Goal: Communication & Community: Answer question/provide support

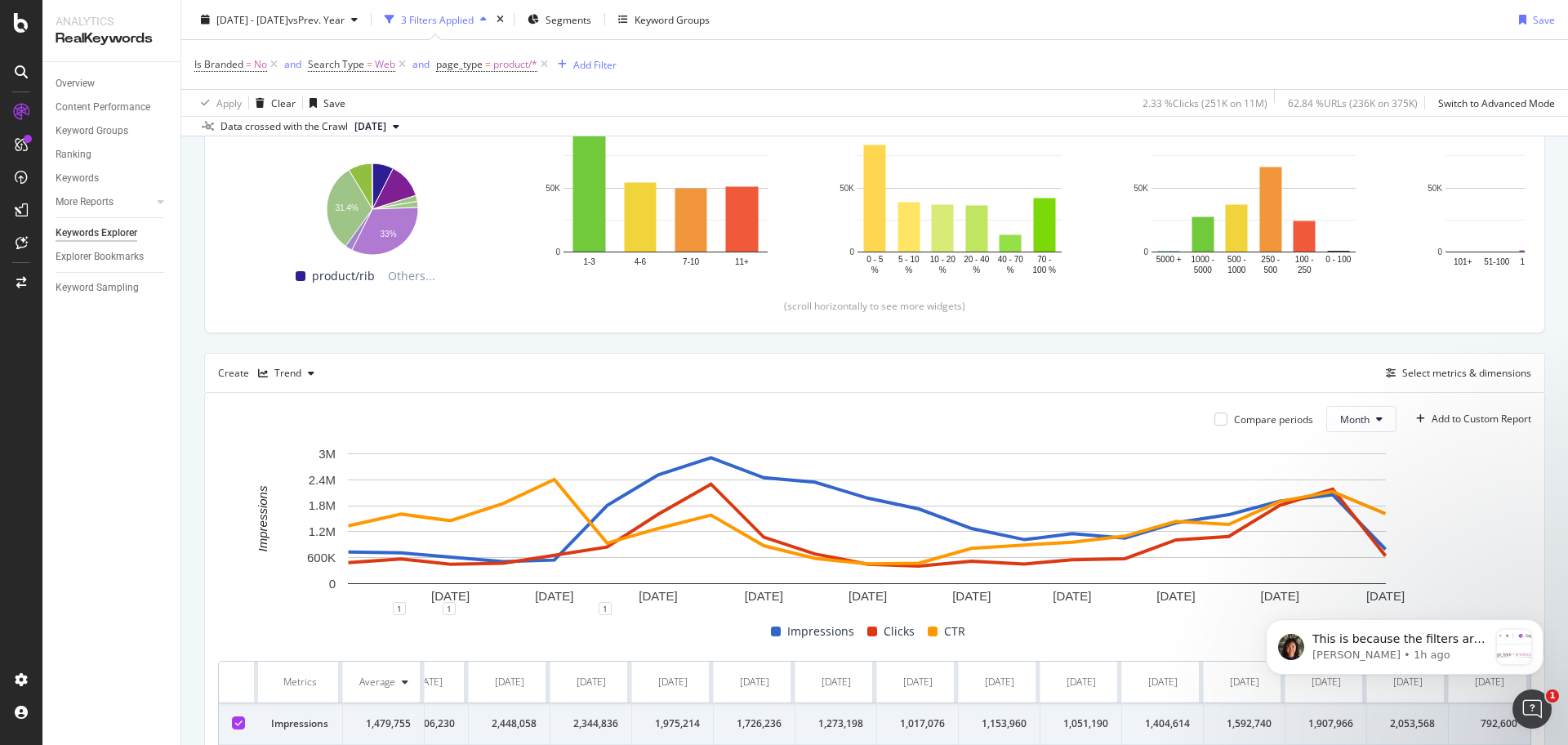
scroll to position [403, 0]
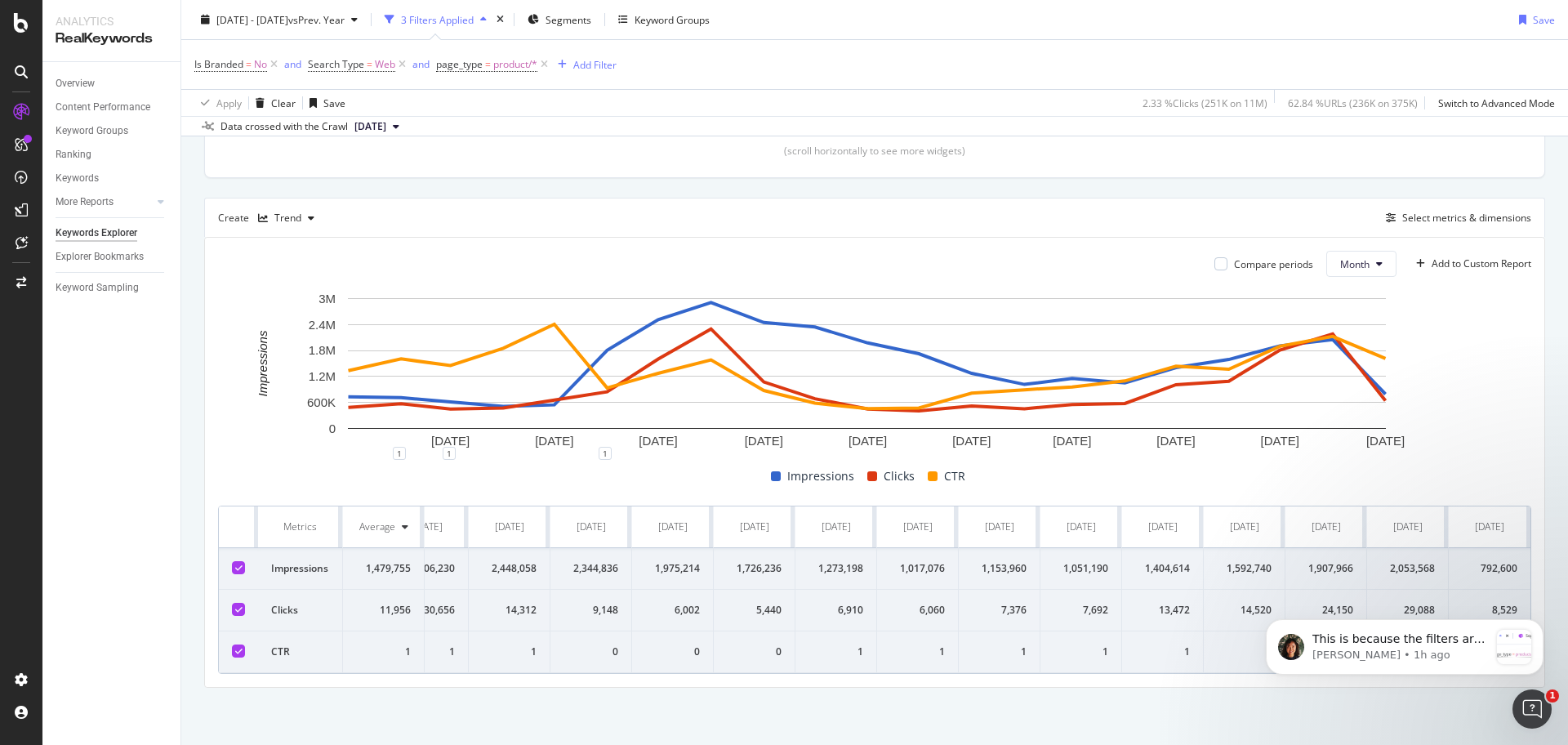
drag, startPoint x: 1079, startPoint y: 663, endPoint x: 63, endPoint y: 153, distance: 1136.8
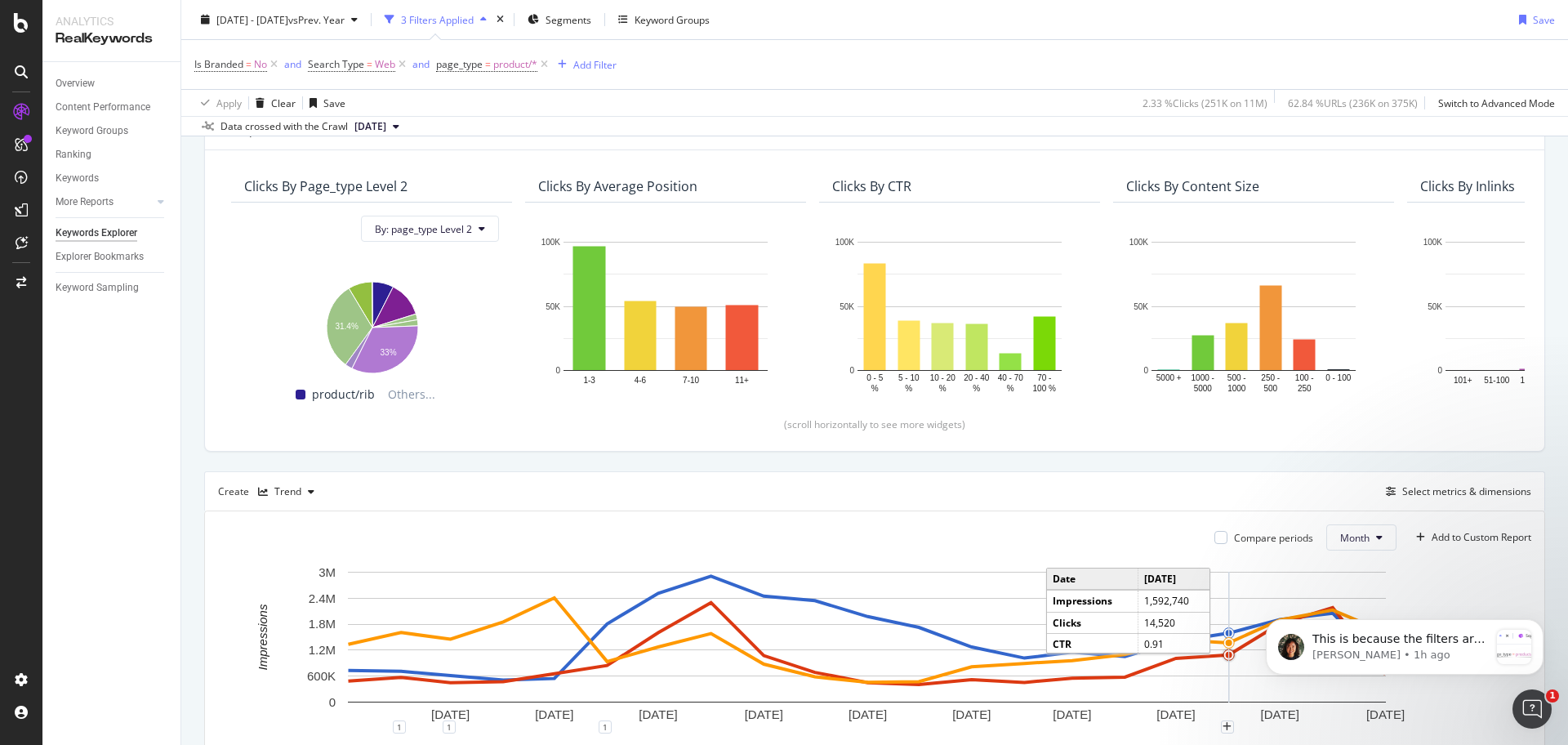
scroll to position [0, 0]
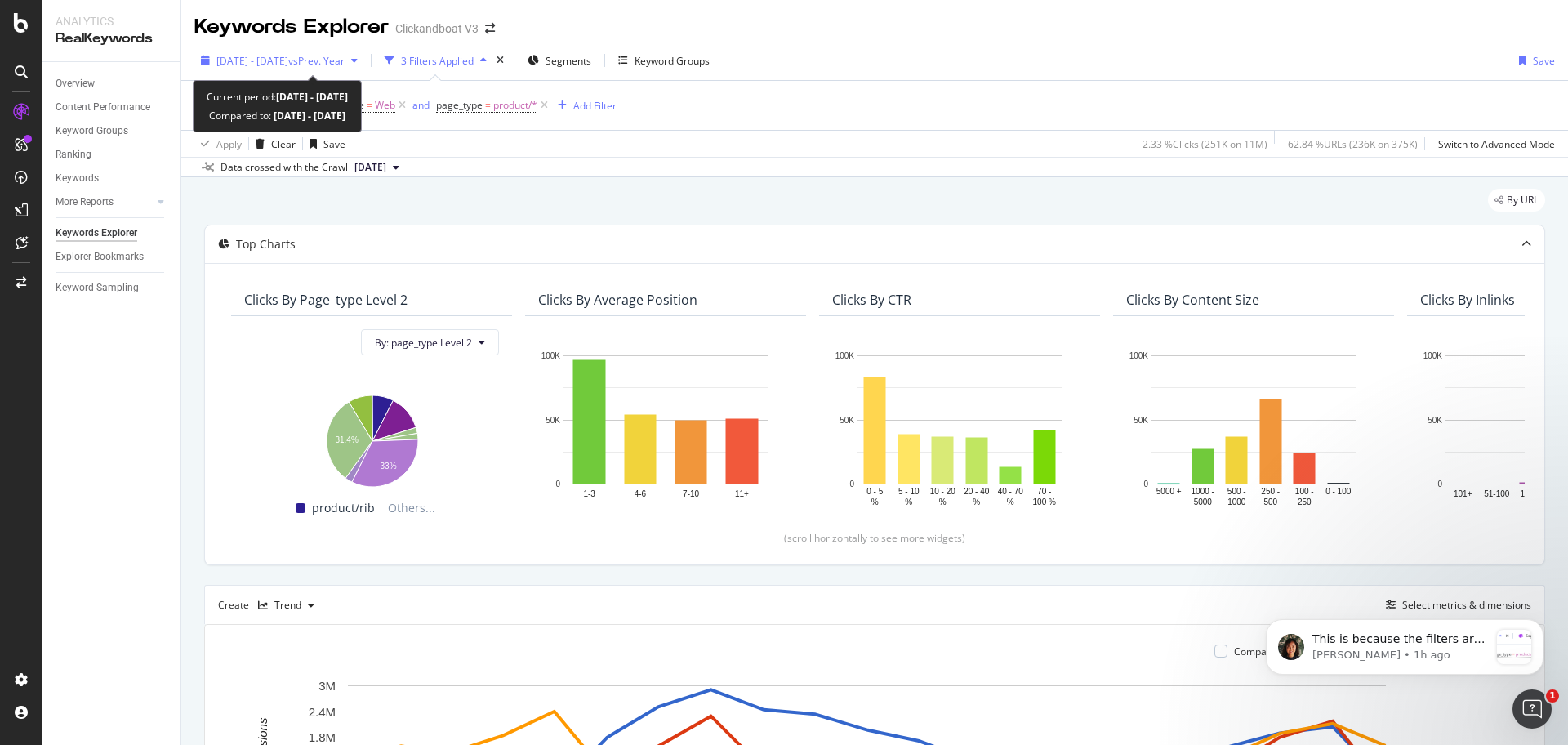
click at [345, 54] on span "vs Prev. Year" at bounding box center [317, 60] width 56 height 14
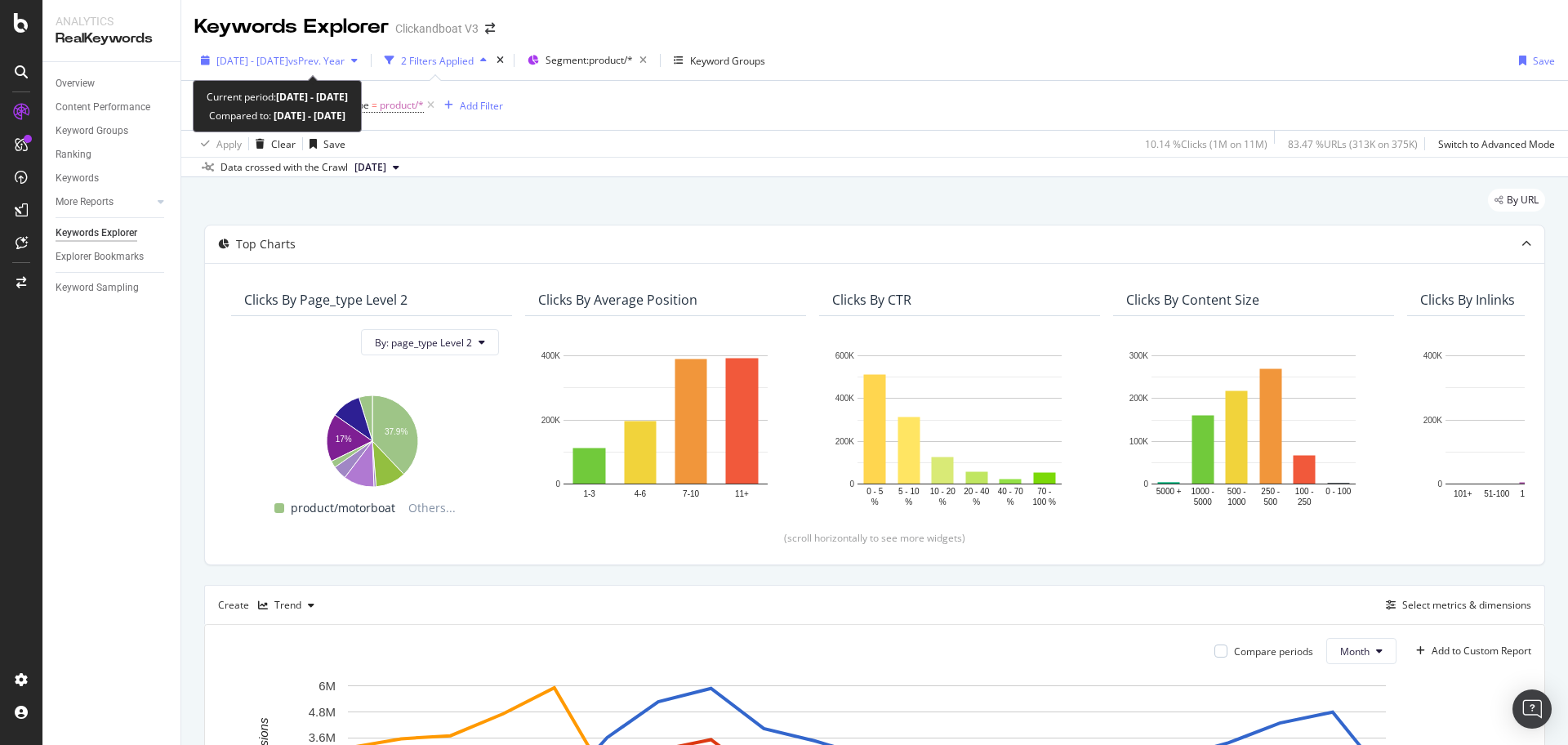
click at [345, 58] on span "vs Prev. Year" at bounding box center [317, 60] width 56 height 14
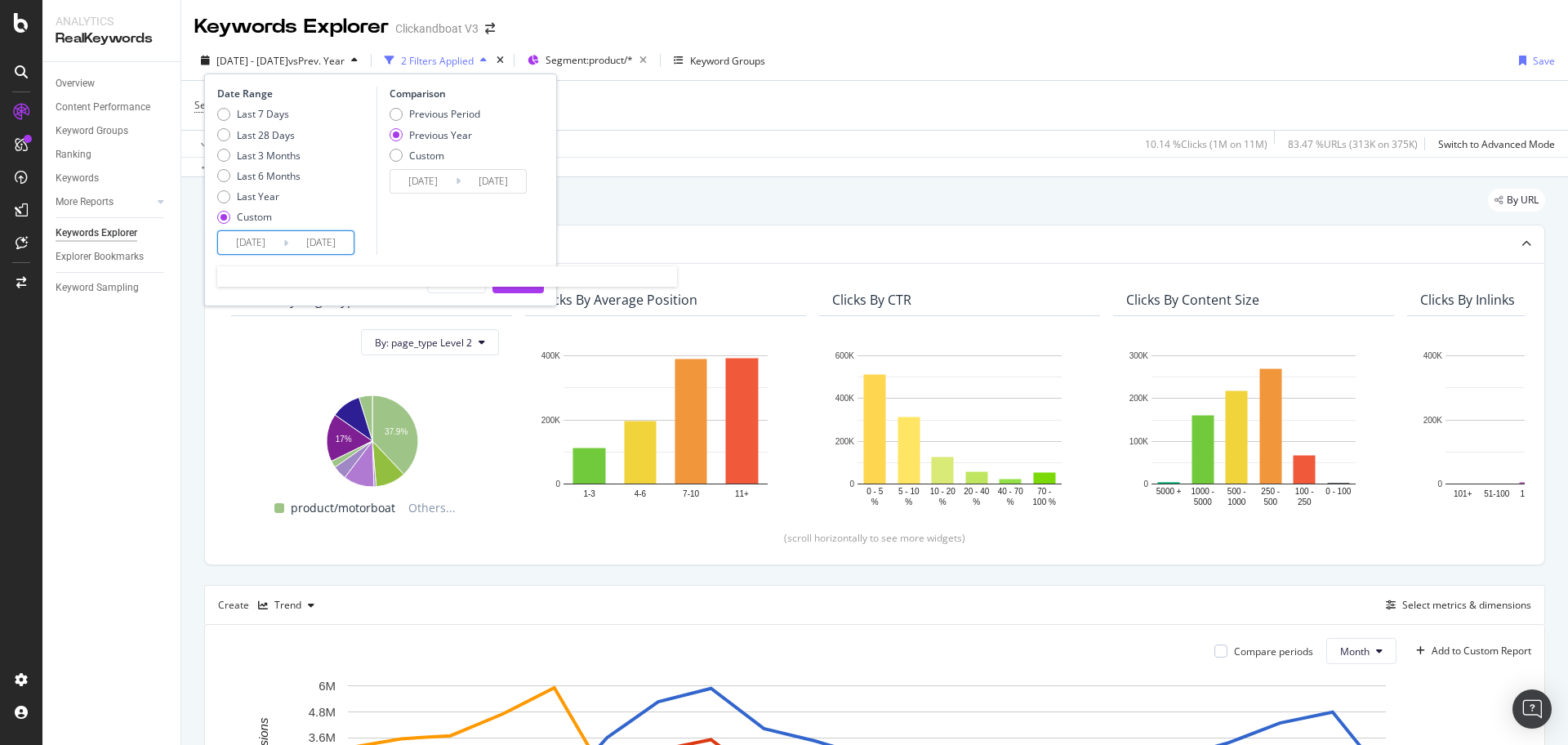
click at [303, 244] on input "[DATE]" at bounding box center [321, 242] width 65 height 23
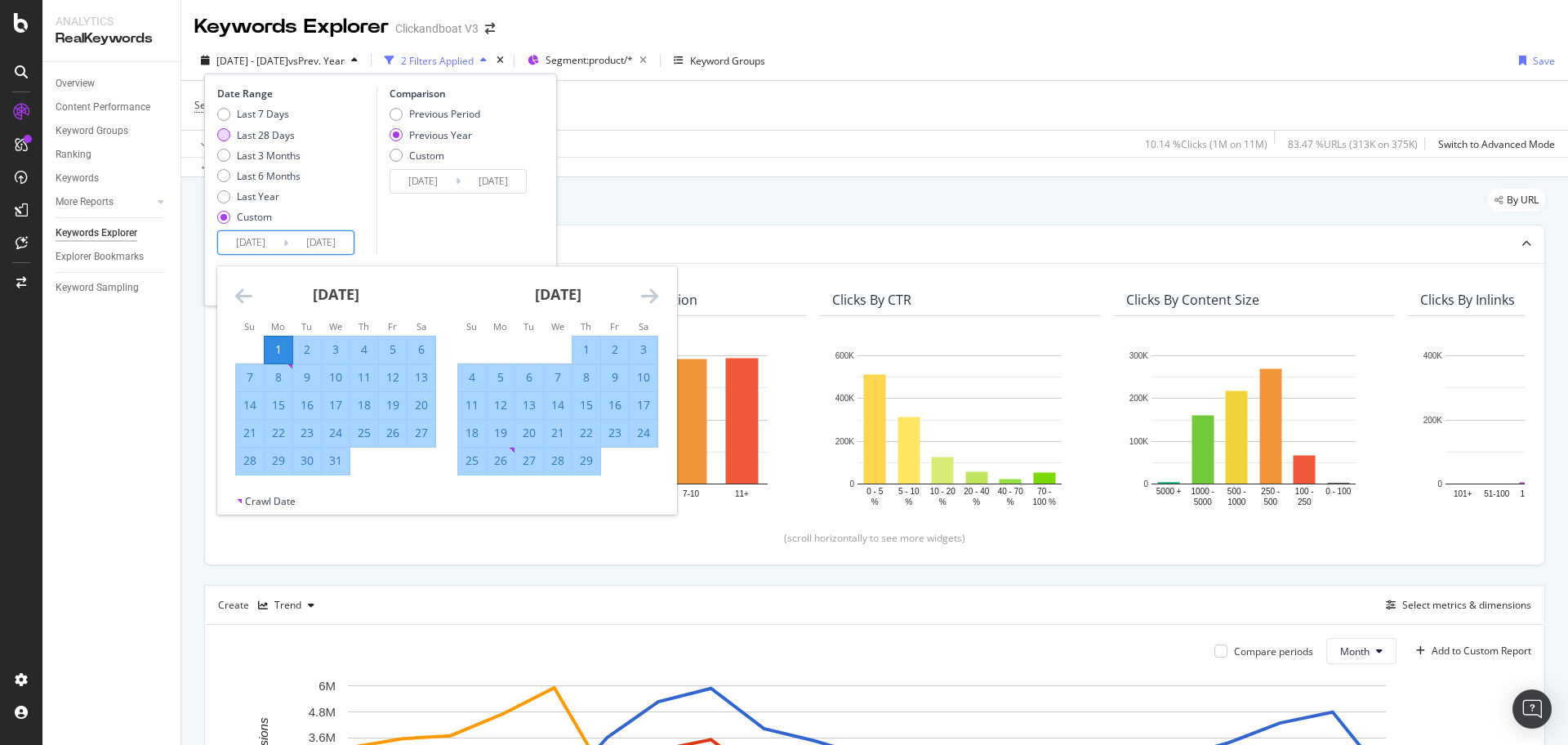
click at [229, 134] on div "Last 28 Days" at bounding box center [224, 135] width 13 height 13
type input "2025/08/28"
type input "2024/08/29"
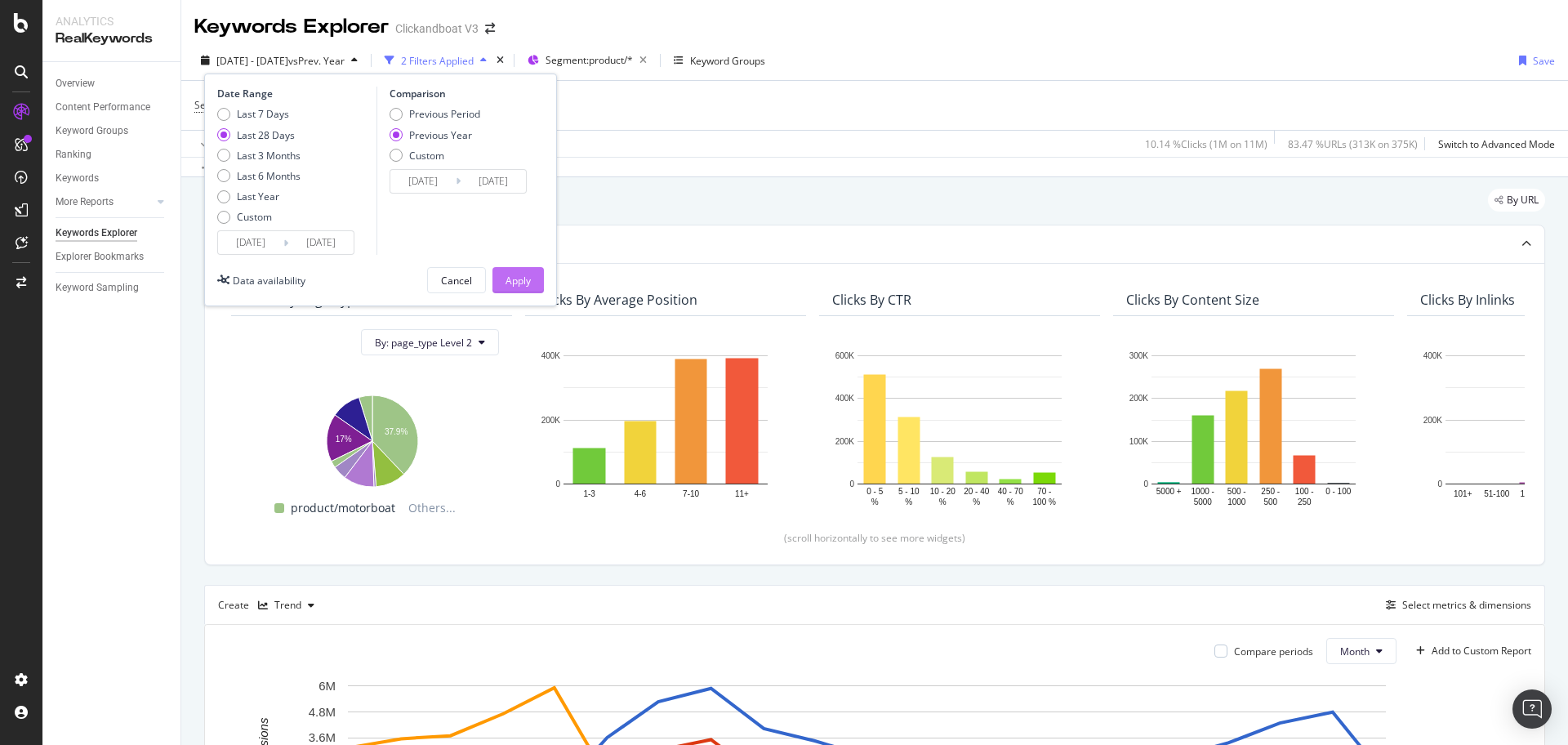
click at [516, 286] on div "Apply" at bounding box center [518, 280] width 25 height 14
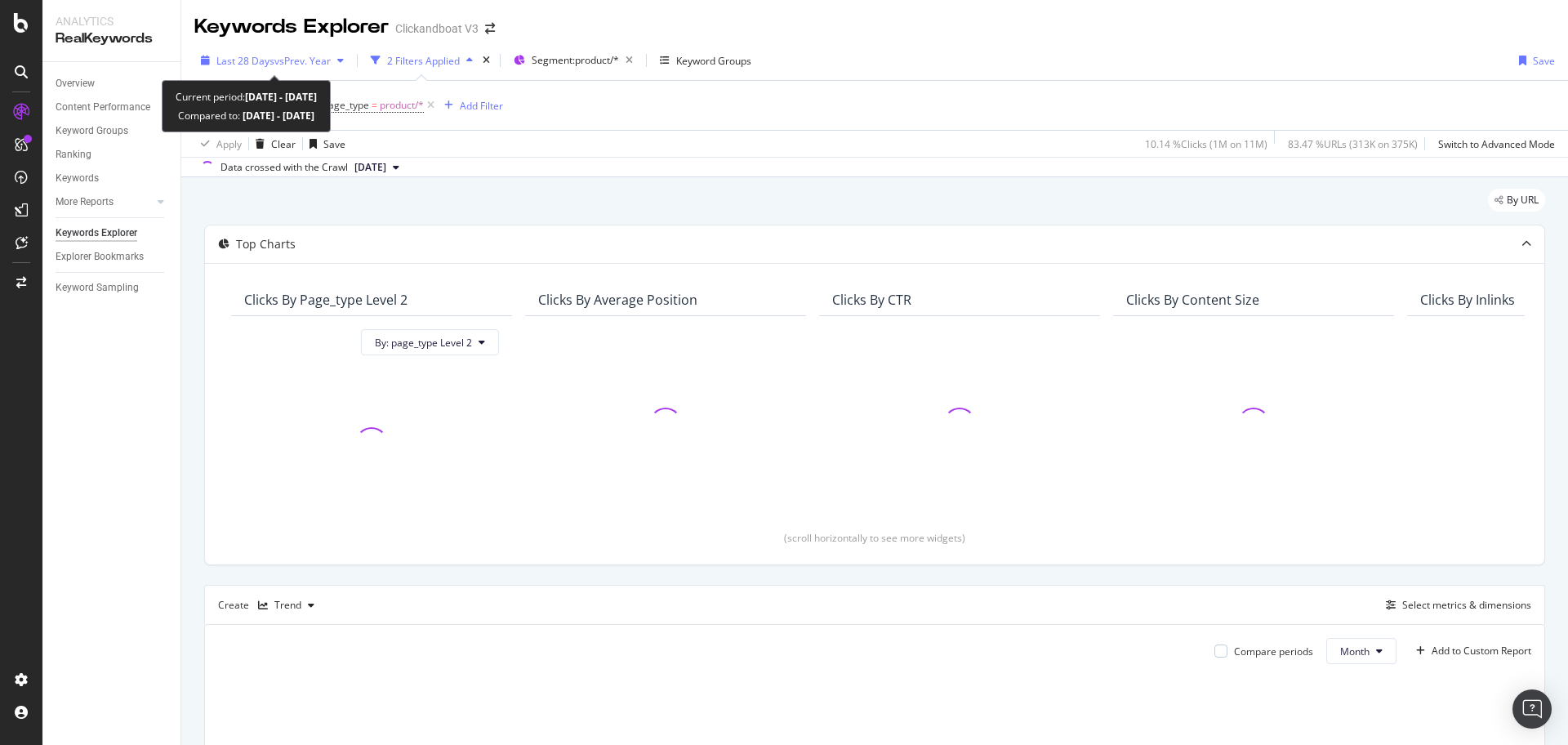
click at [288, 62] on span "vs Prev. Year" at bounding box center [303, 60] width 56 height 14
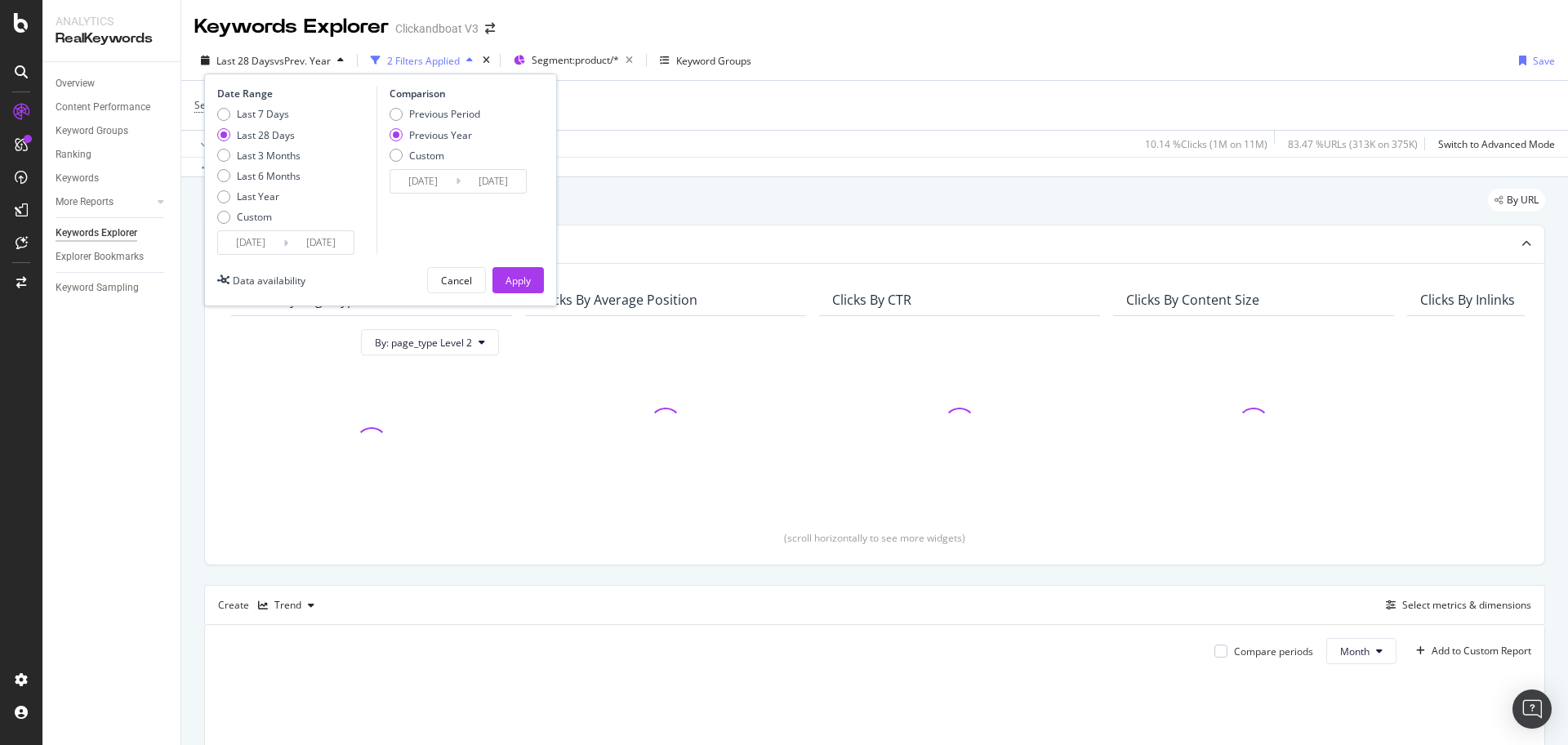
click at [300, 245] on input "[DATE]" at bounding box center [321, 242] width 65 height 23
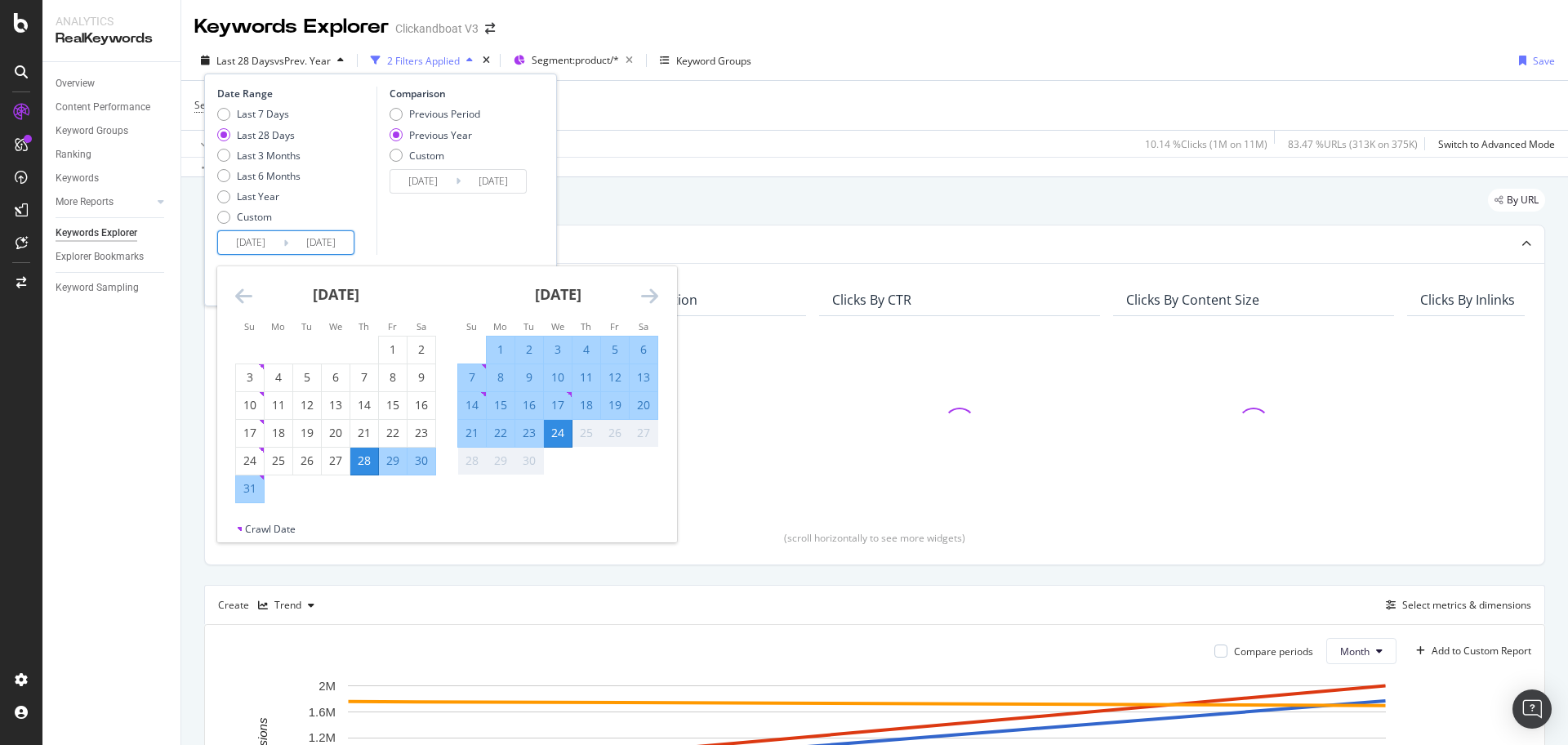
click at [638, 295] on div "September 2025" at bounding box center [558, 301] width 201 height 69
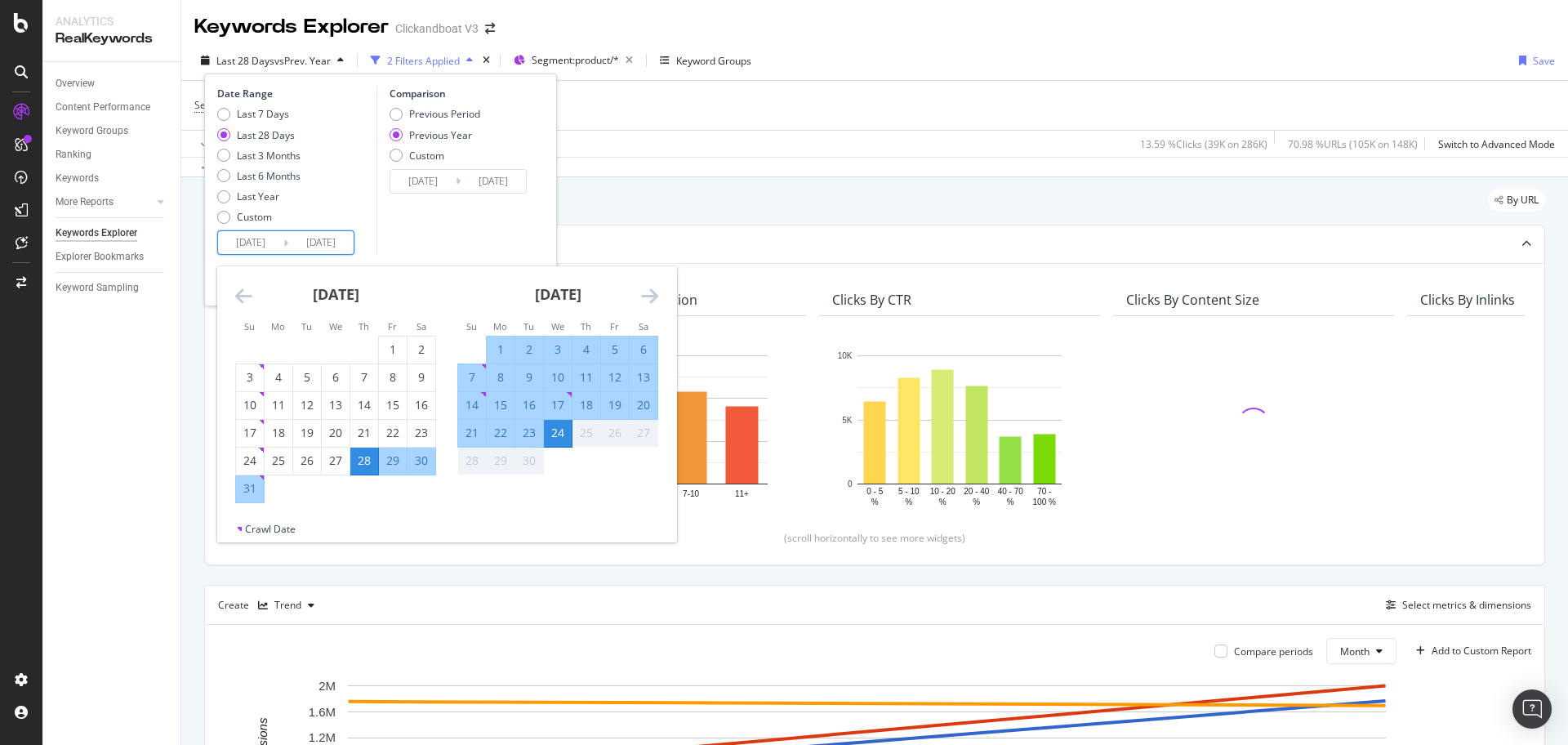
click at [500, 348] on div "1" at bounding box center [500, 349] width 28 height 16
type input "2025/09/01"
type input "2024/09/02"
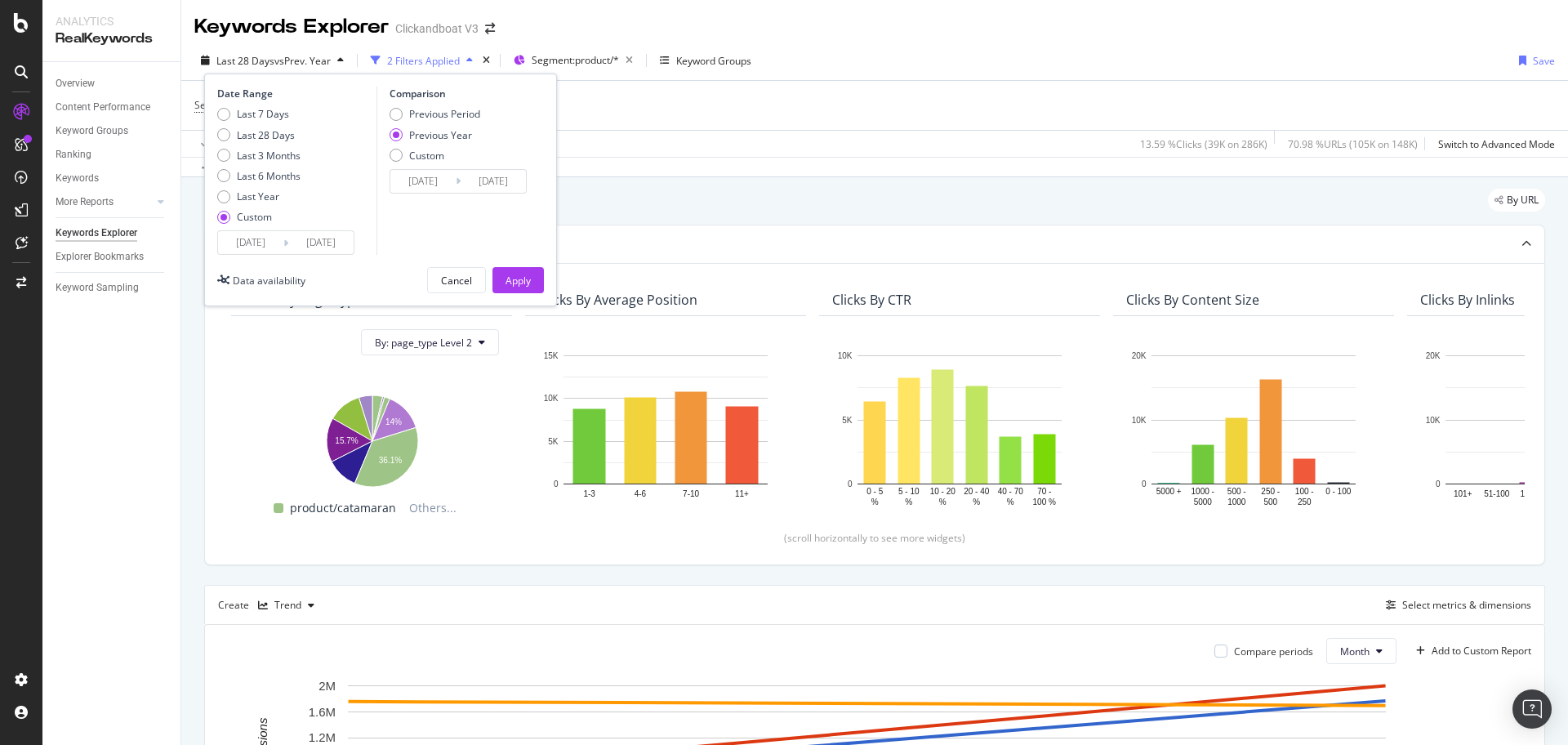
click at [302, 235] on input "2025/09/01" at bounding box center [321, 242] width 65 height 23
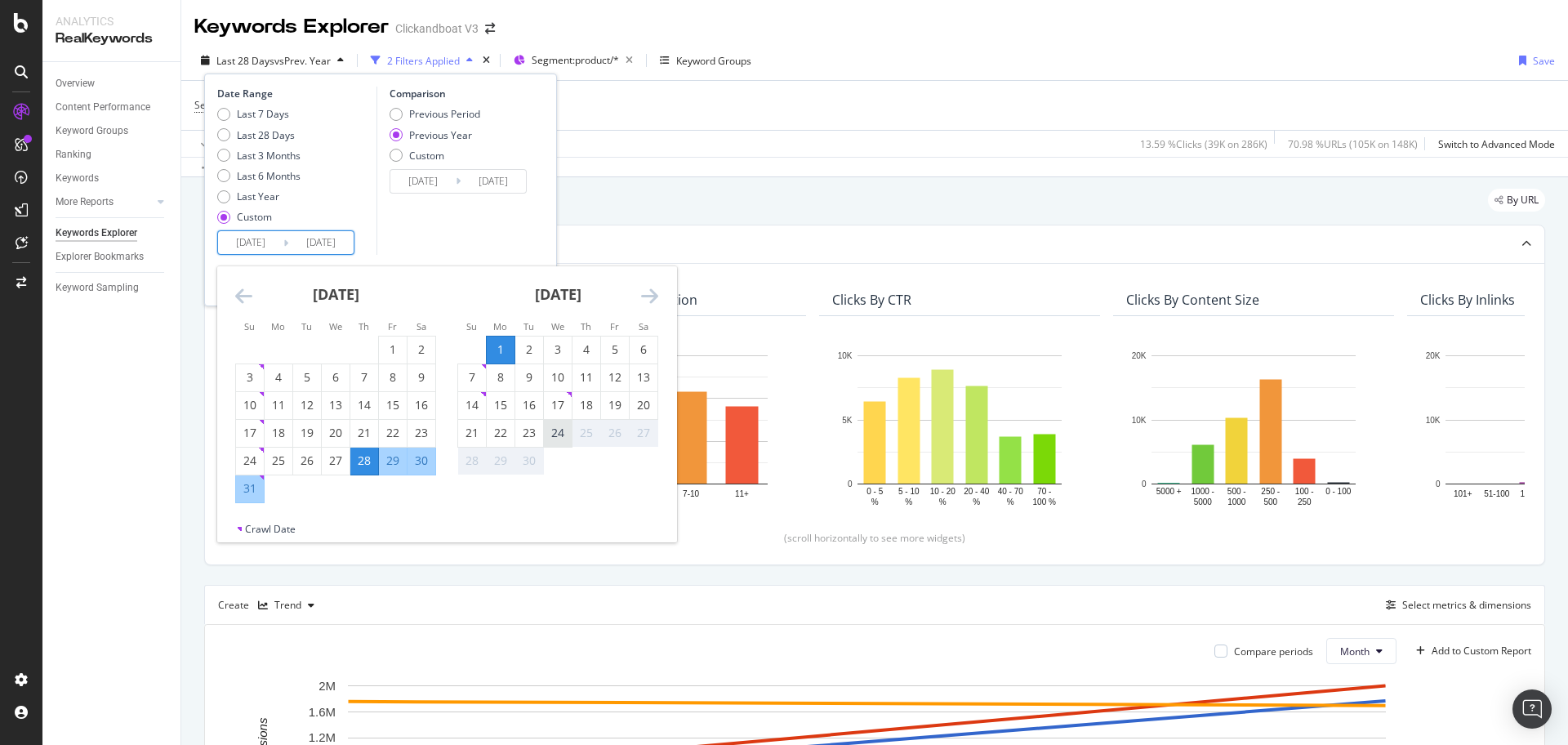
click at [564, 440] on div "24" at bounding box center [558, 433] width 28 height 16
type input "[DATE]"
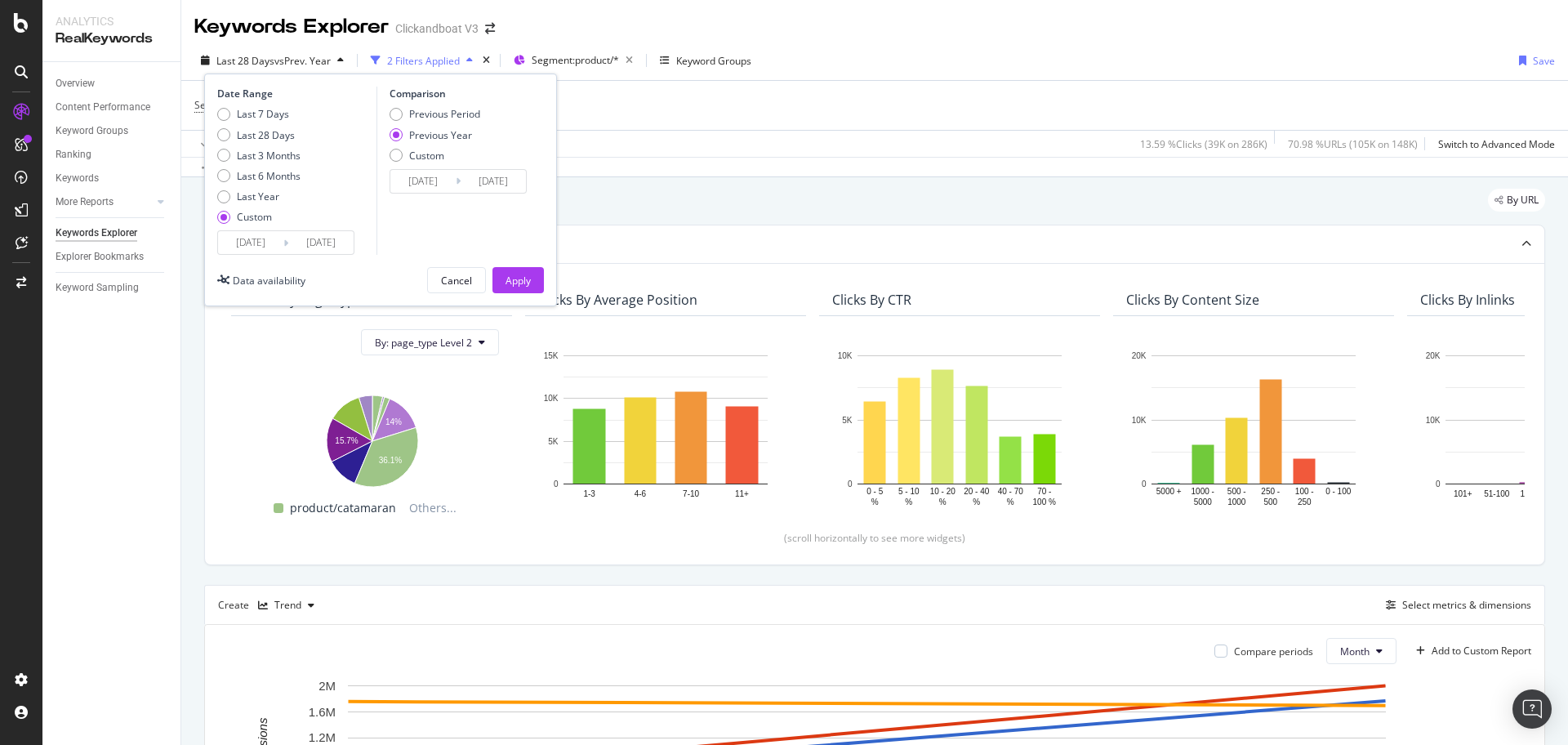
click at [305, 246] on input "[DATE]" at bounding box center [321, 242] width 65 height 23
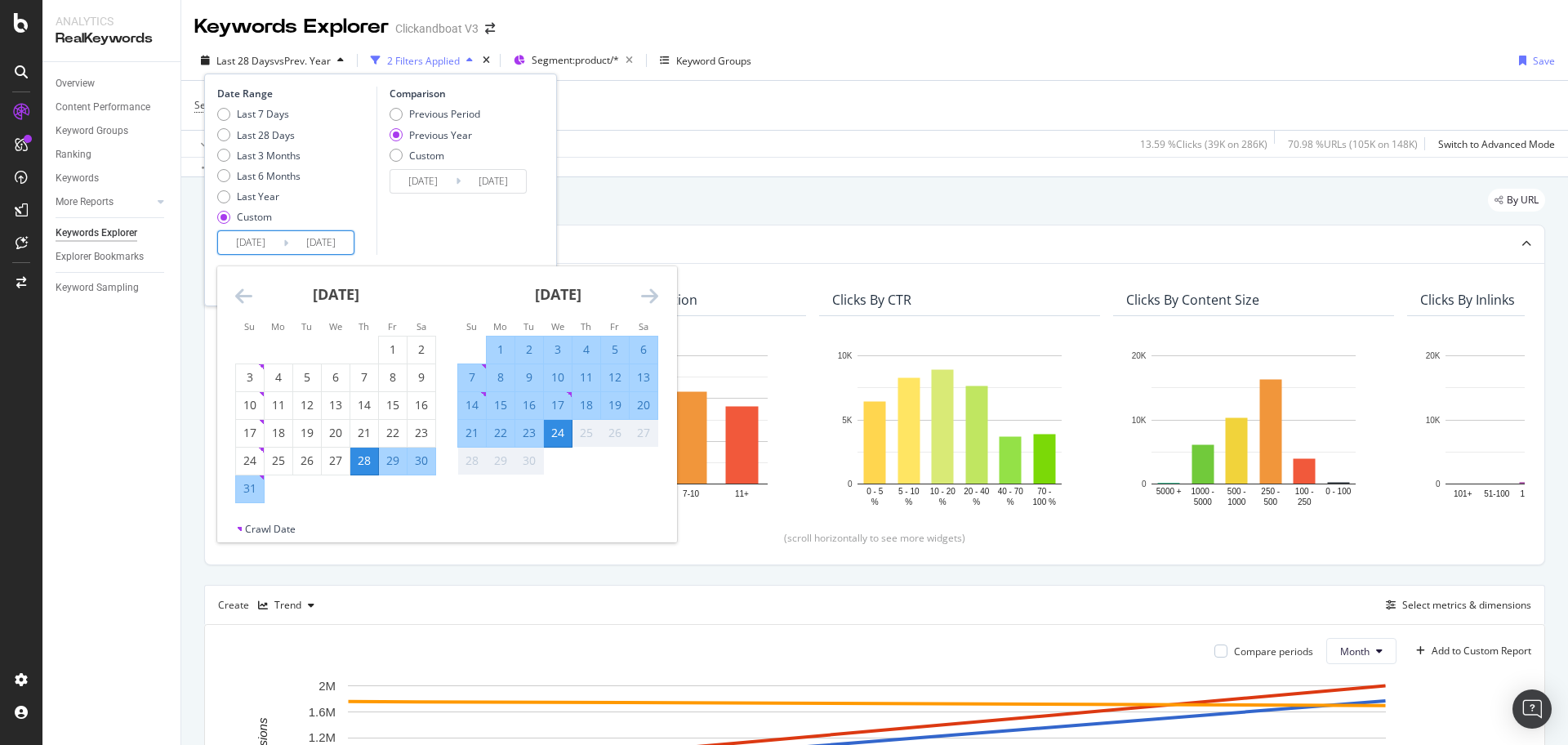
click at [503, 348] on div "1" at bounding box center [500, 349] width 28 height 16
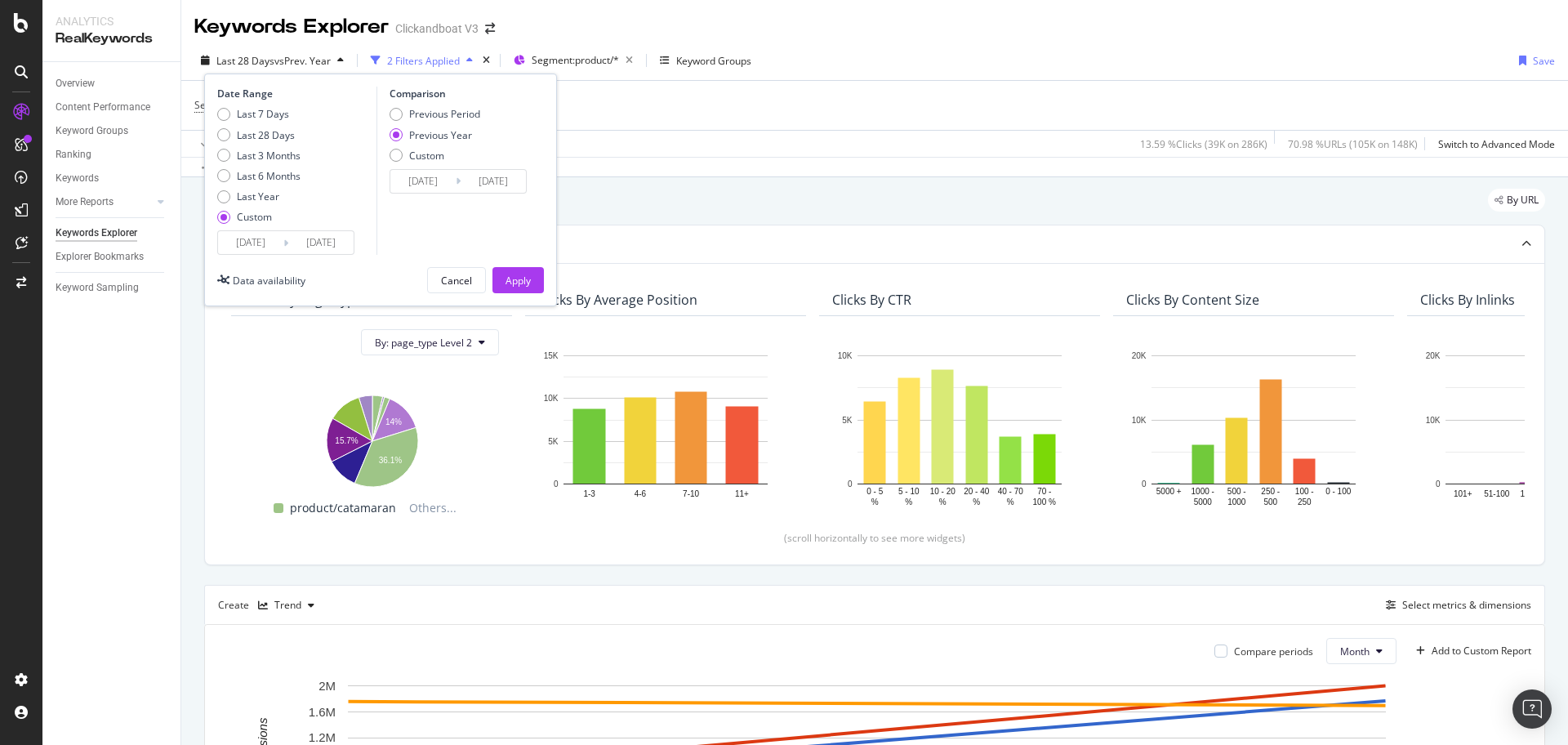
type input "2025/09/01"
type input "2024/09/02"
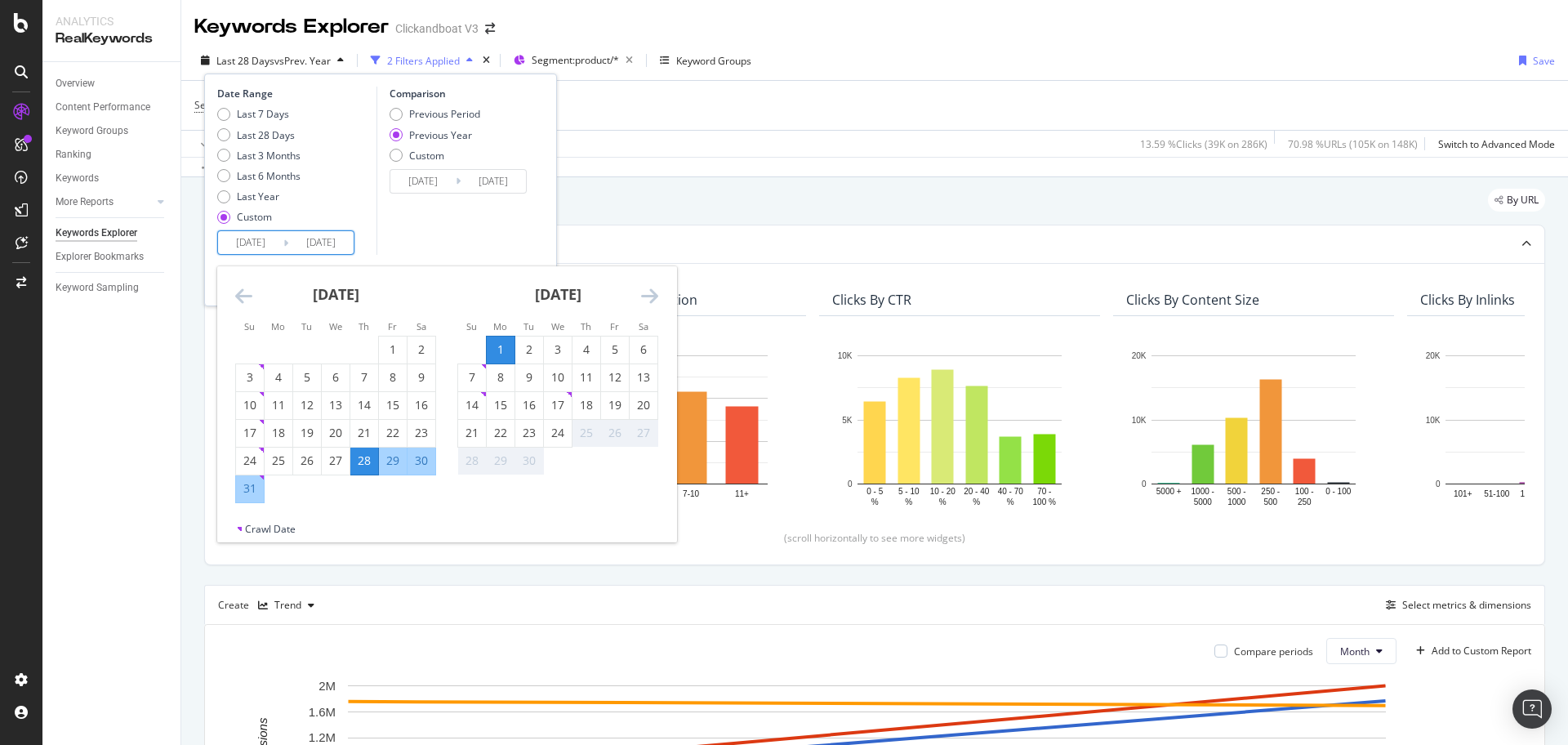
click at [309, 244] on input "2025/09/01" at bounding box center [321, 242] width 65 height 23
click at [558, 436] on div "24" at bounding box center [558, 433] width 28 height 16
type input "[DATE]"
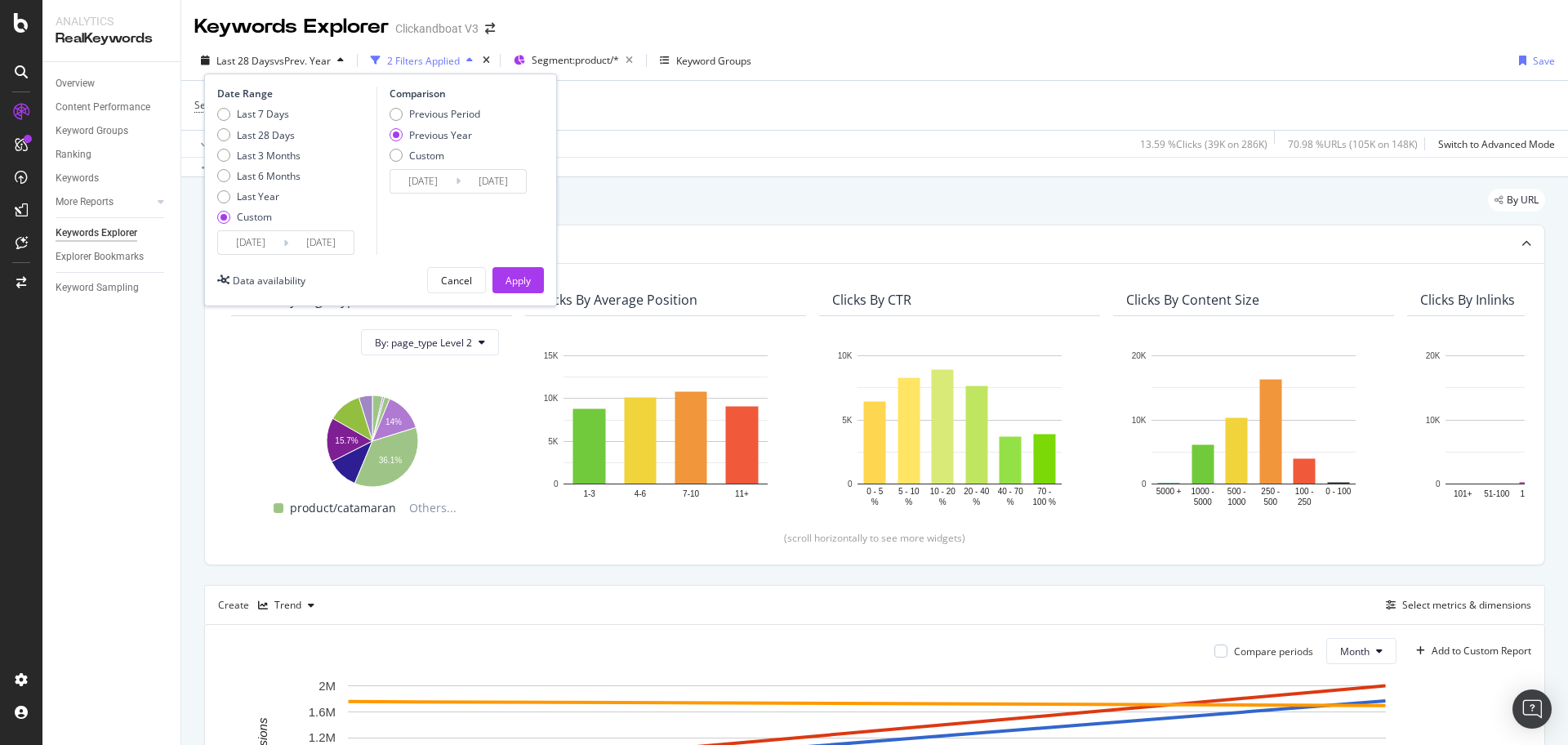
click at [282, 232] on div "Date Range Last 7 Days Last 28 Days Last 3 Months Last 6 Months Last Year Custo…" at bounding box center [295, 170] width 156 height 168
click at [286, 237] on icon at bounding box center [286, 243] width 5 height 15
click at [275, 248] on input "2025/08/28" at bounding box center [251, 242] width 65 height 23
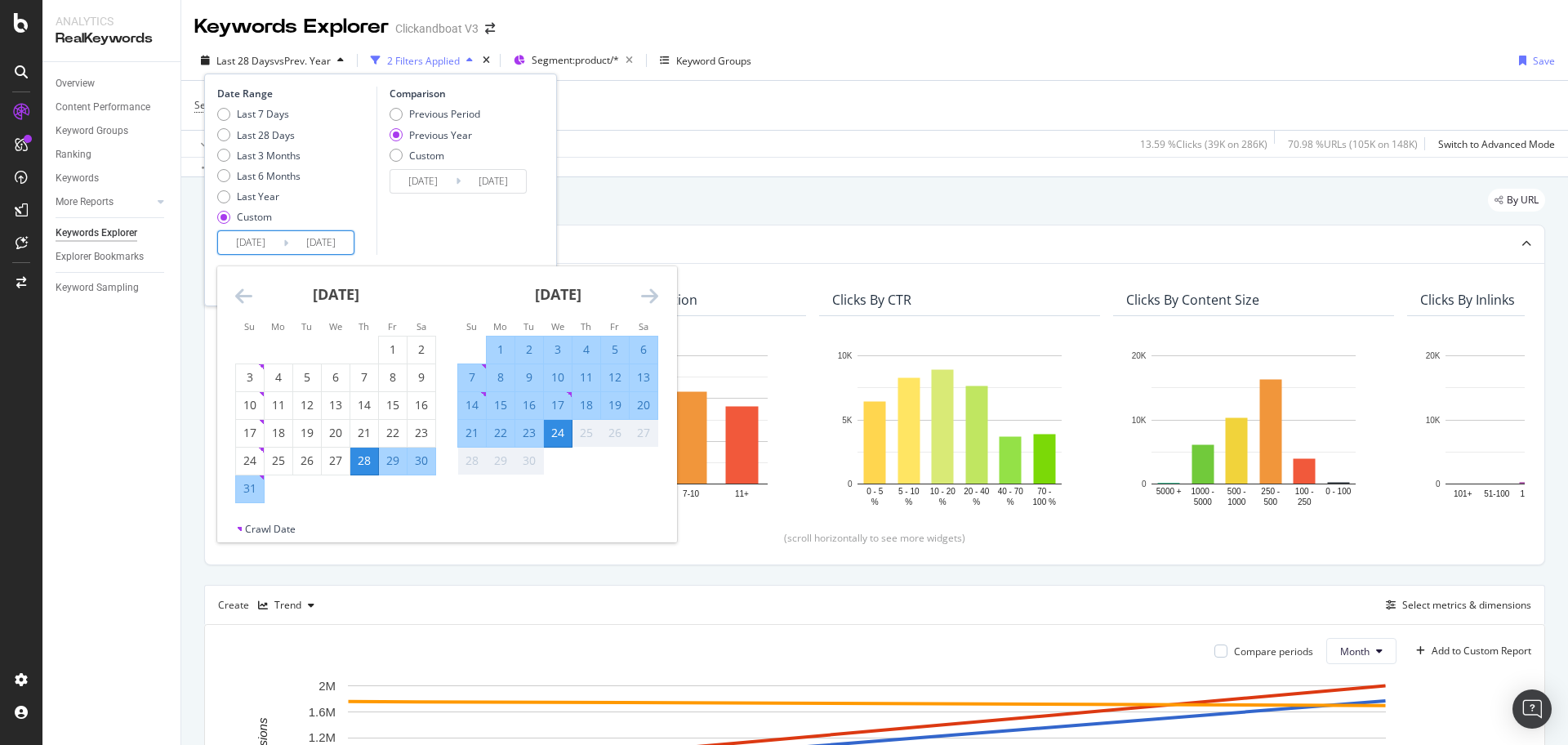
click at [504, 349] on div "1" at bounding box center [500, 349] width 28 height 16
type input "2025/09/01"
type input "2024/09/02"
click at [564, 434] on div "24" at bounding box center [558, 433] width 28 height 16
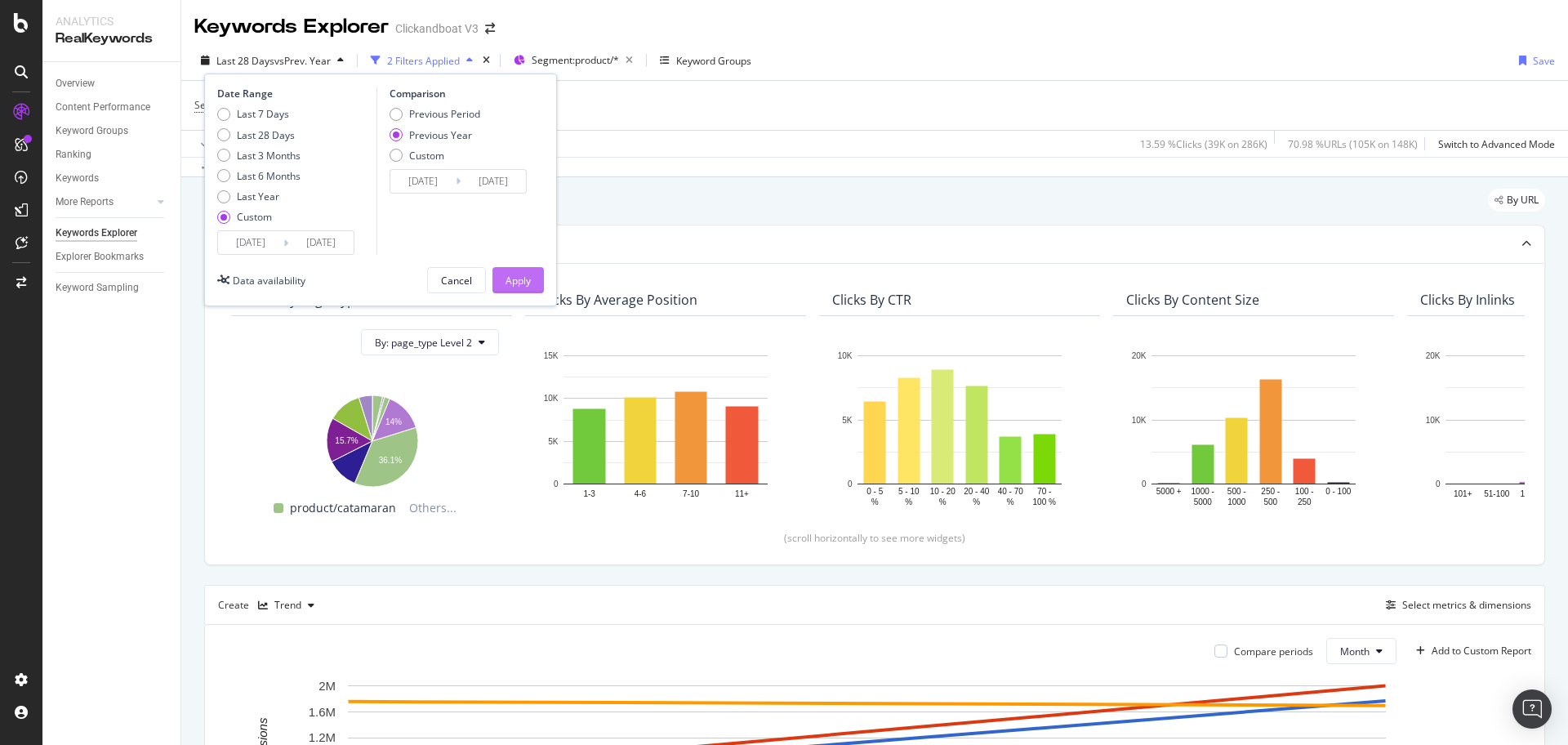
click at [534, 283] on button "Apply" at bounding box center [518, 280] width 52 height 26
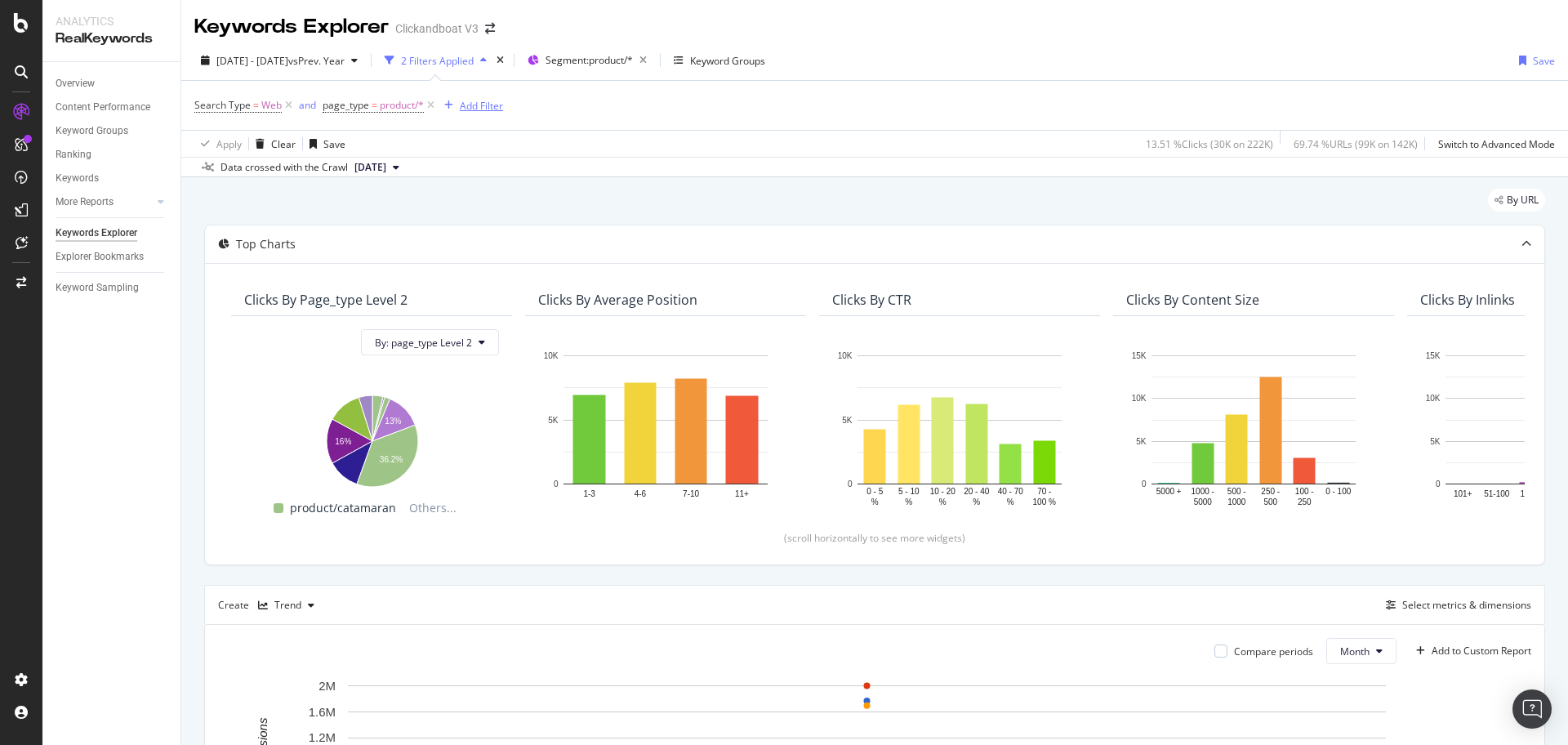
click at [486, 106] on div "Add Filter" at bounding box center [482, 106] width 44 height 14
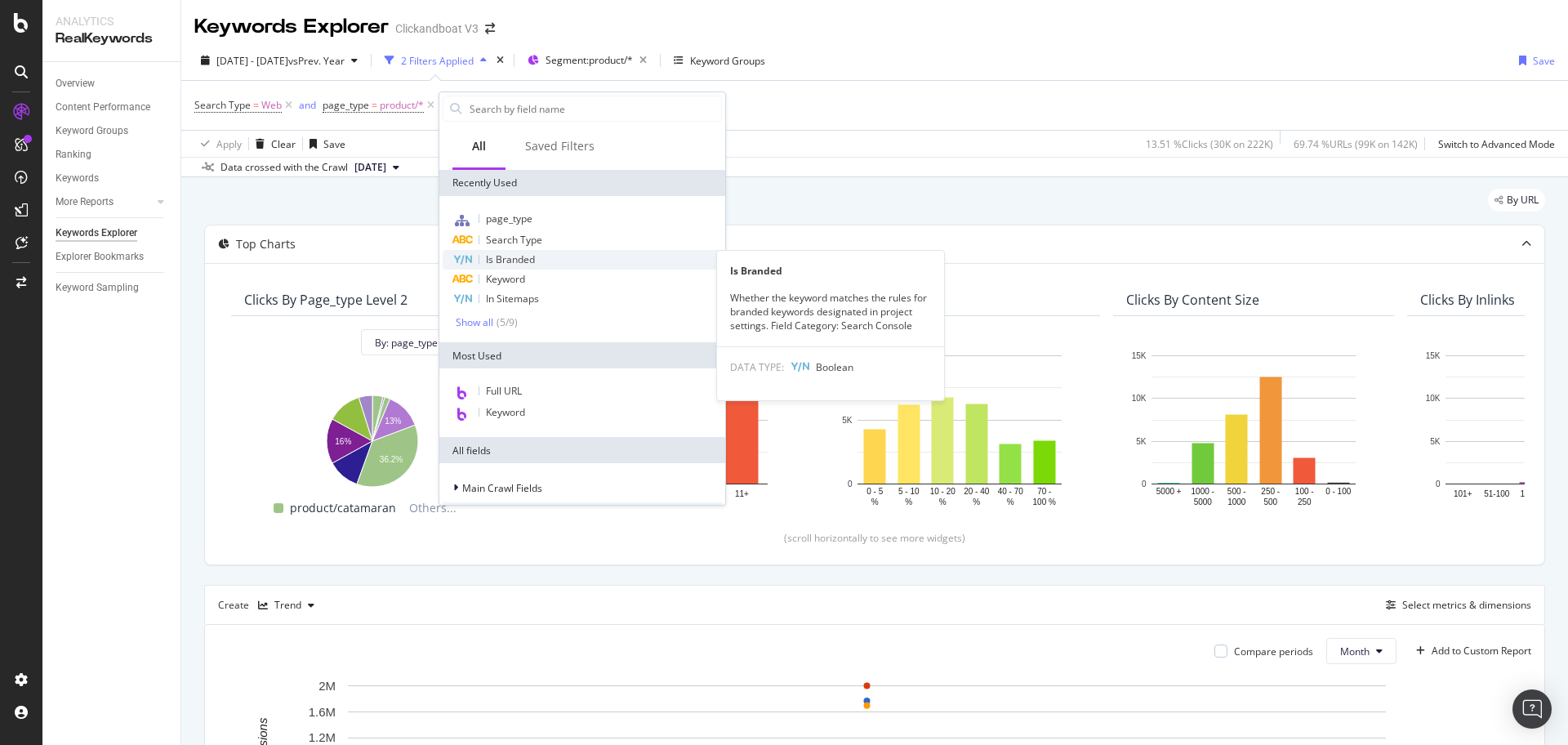
click at [547, 260] on div "Is Branded" at bounding box center [582, 260] width 279 height 20
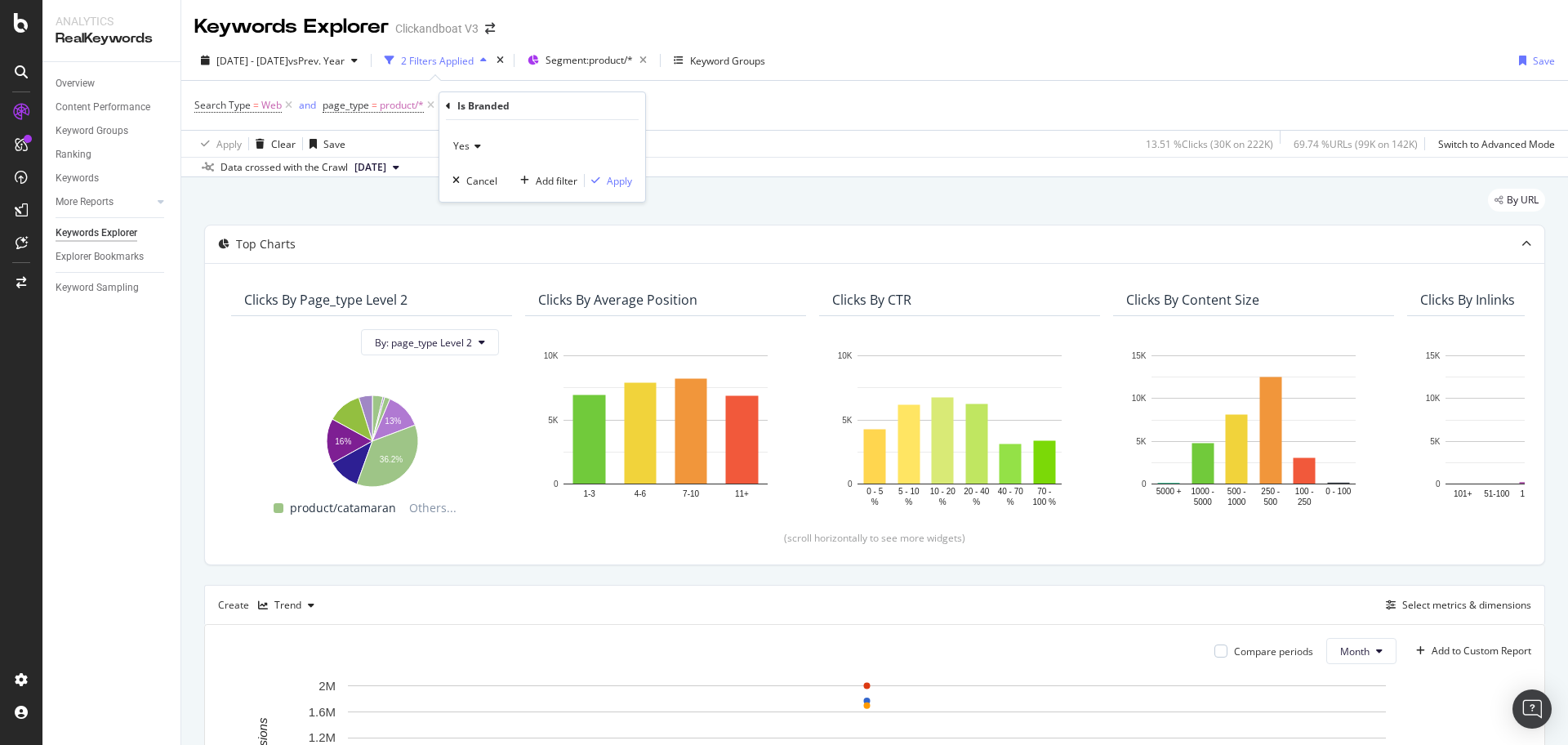
click at [481, 142] on div "Yes" at bounding box center [542, 146] width 180 height 26
click at [509, 202] on div "No" at bounding box center [544, 200] width 175 height 21
click at [620, 183] on div "Apply" at bounding box center [619, 180] width 25 height 14
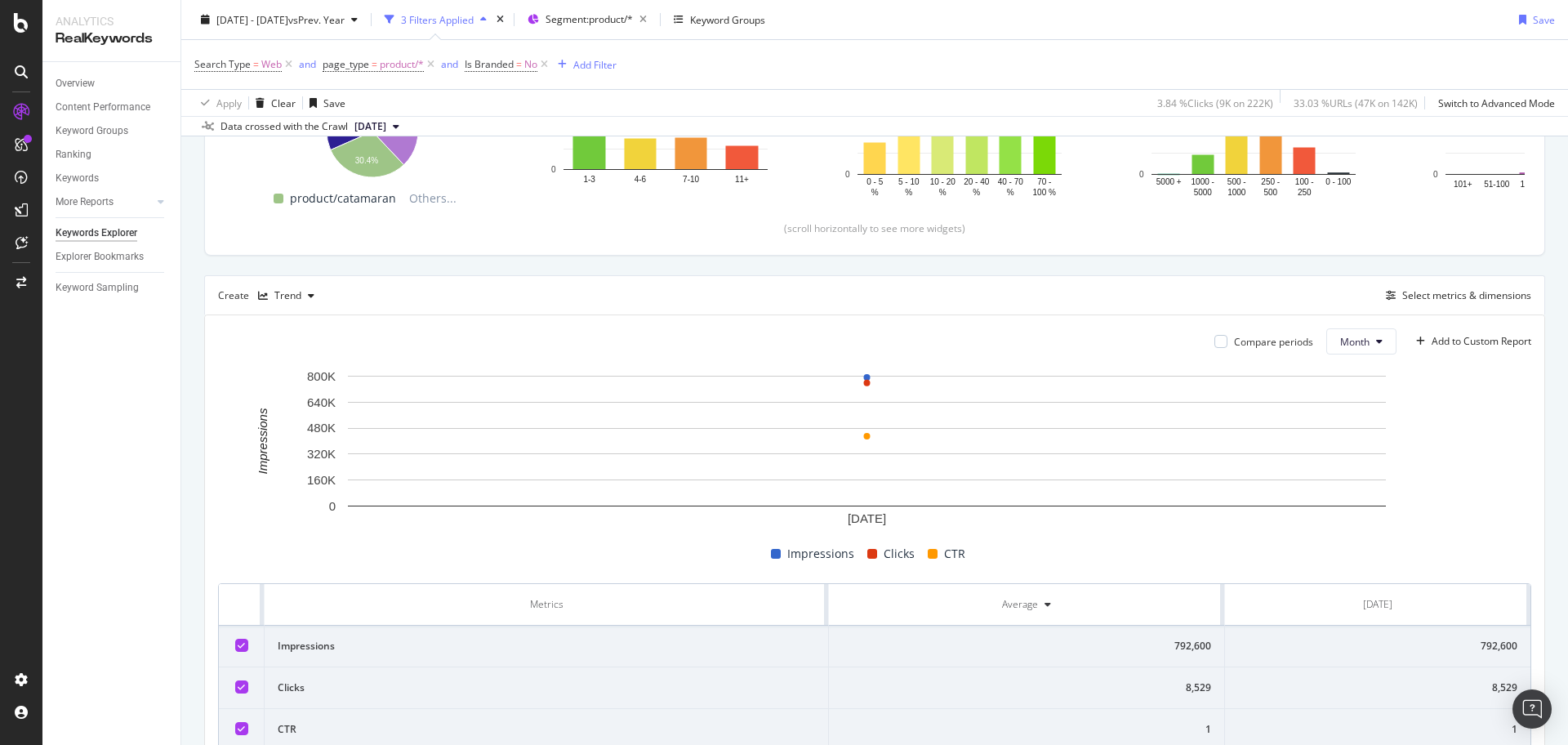
scroll to position [285, 0]
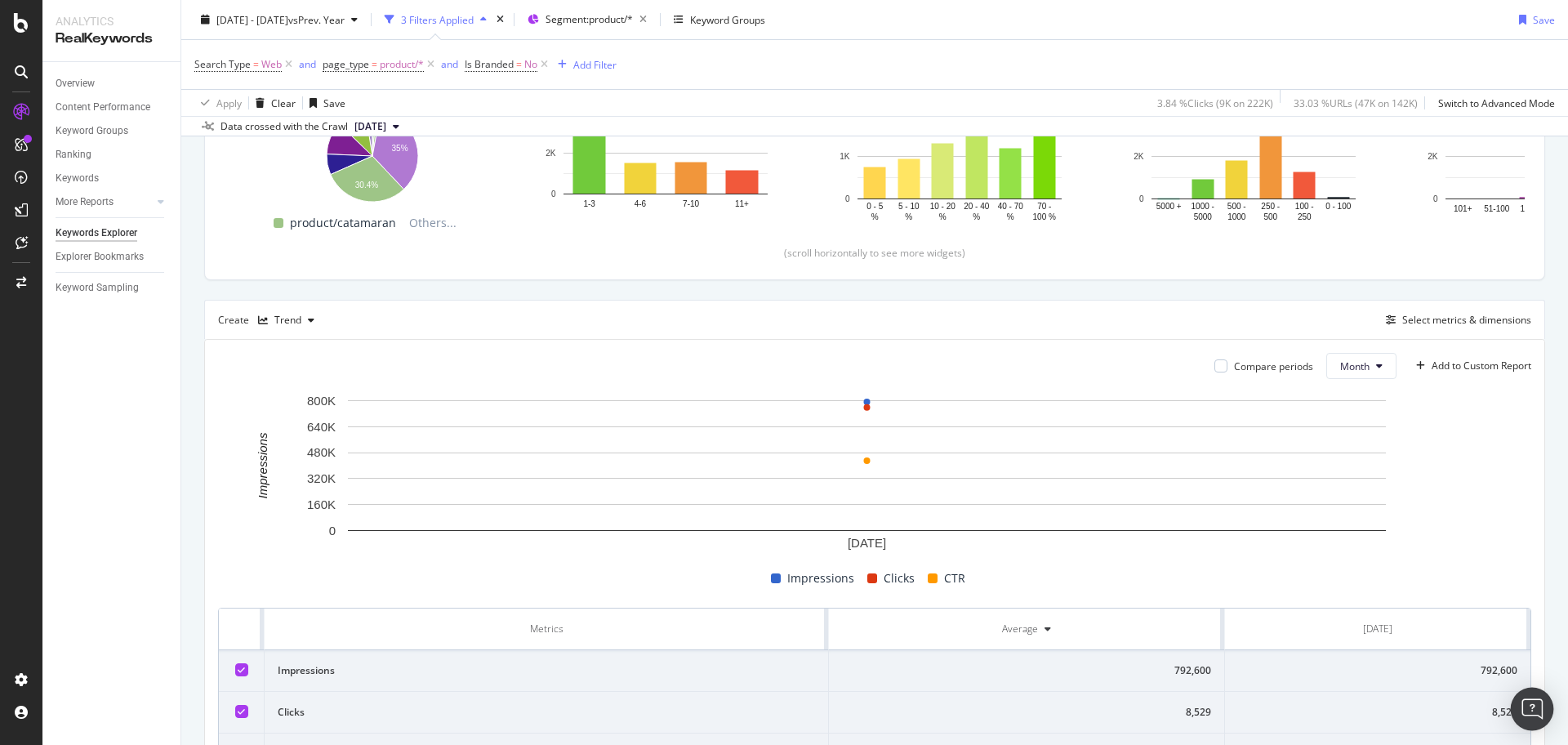
click at [1534, 723] on div "Open Intercom Messenger" at bounding box center [1533, 710] width 44 height 44
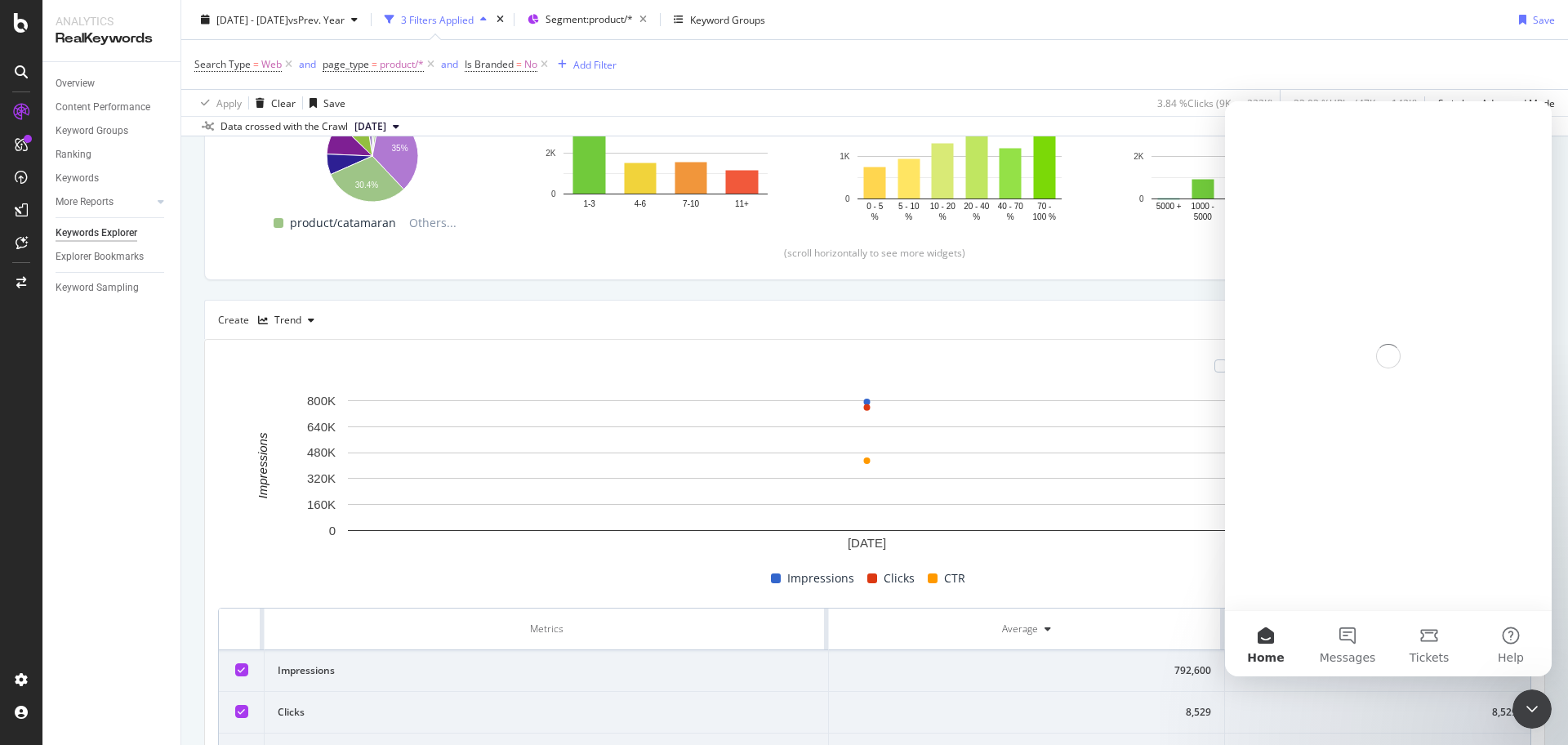
scroll to position [0, 0]
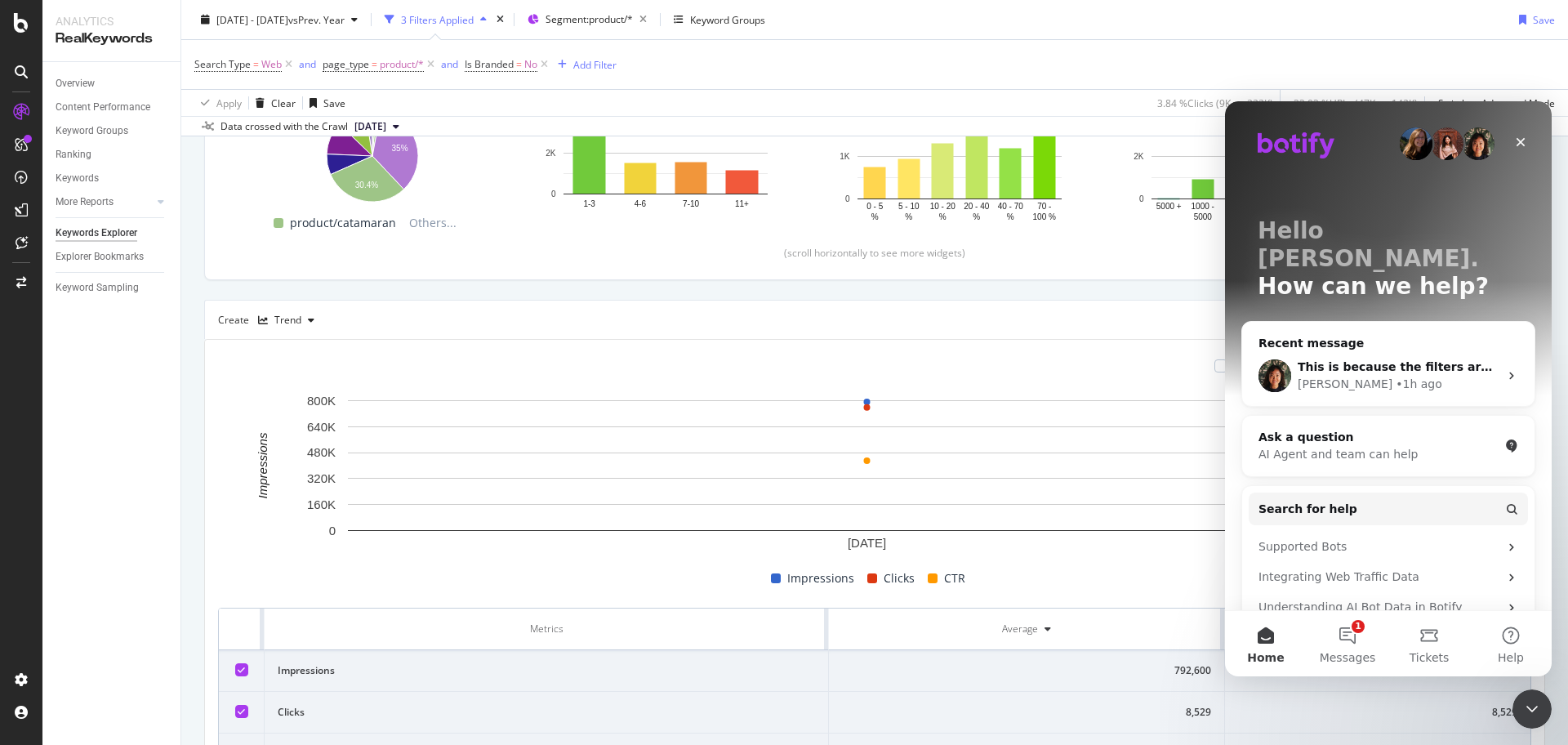
click at [1373, 376] on div "Jenny • 1h ago" at bounding box center [1398, 384] width 201 height 17
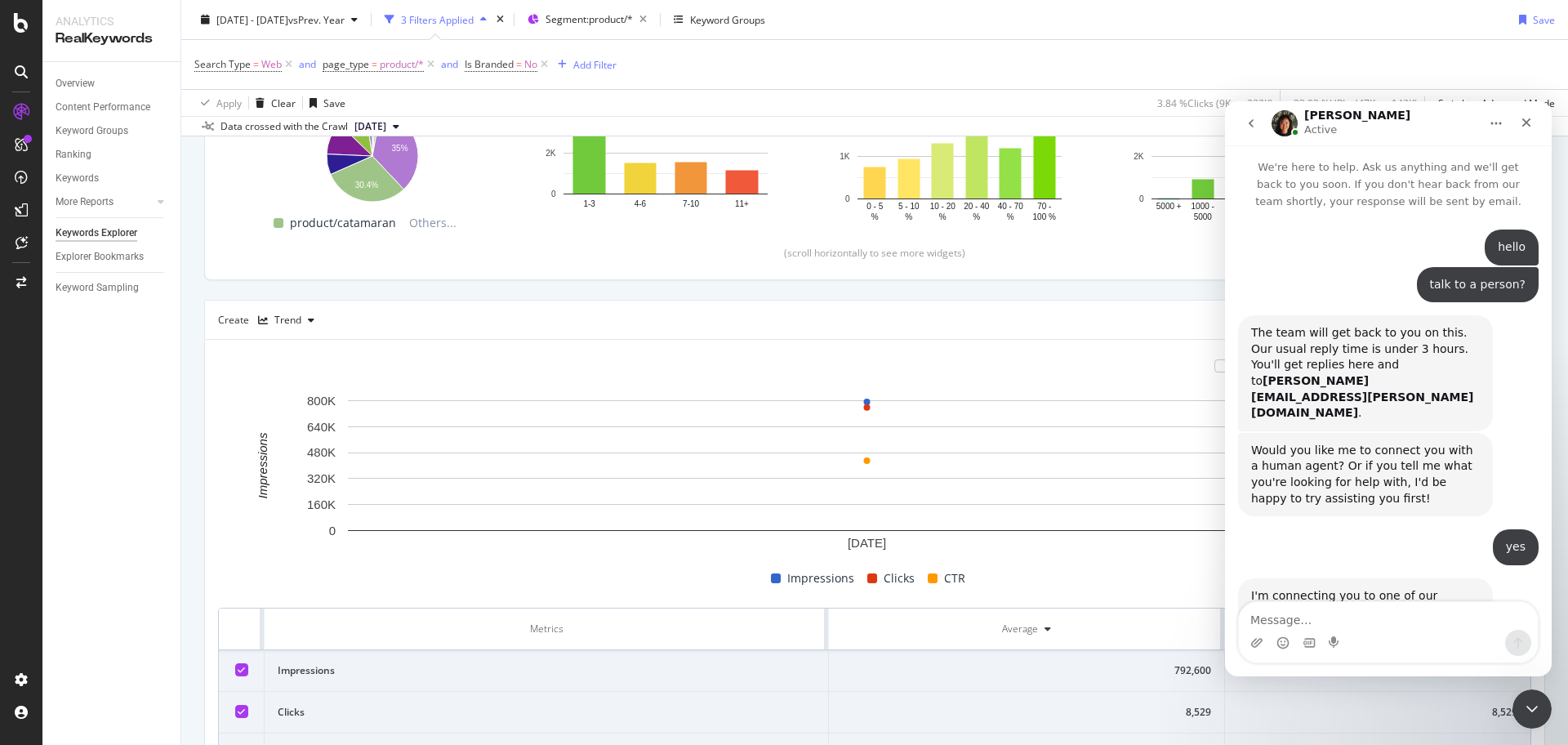
scroll to position [3897, 0]
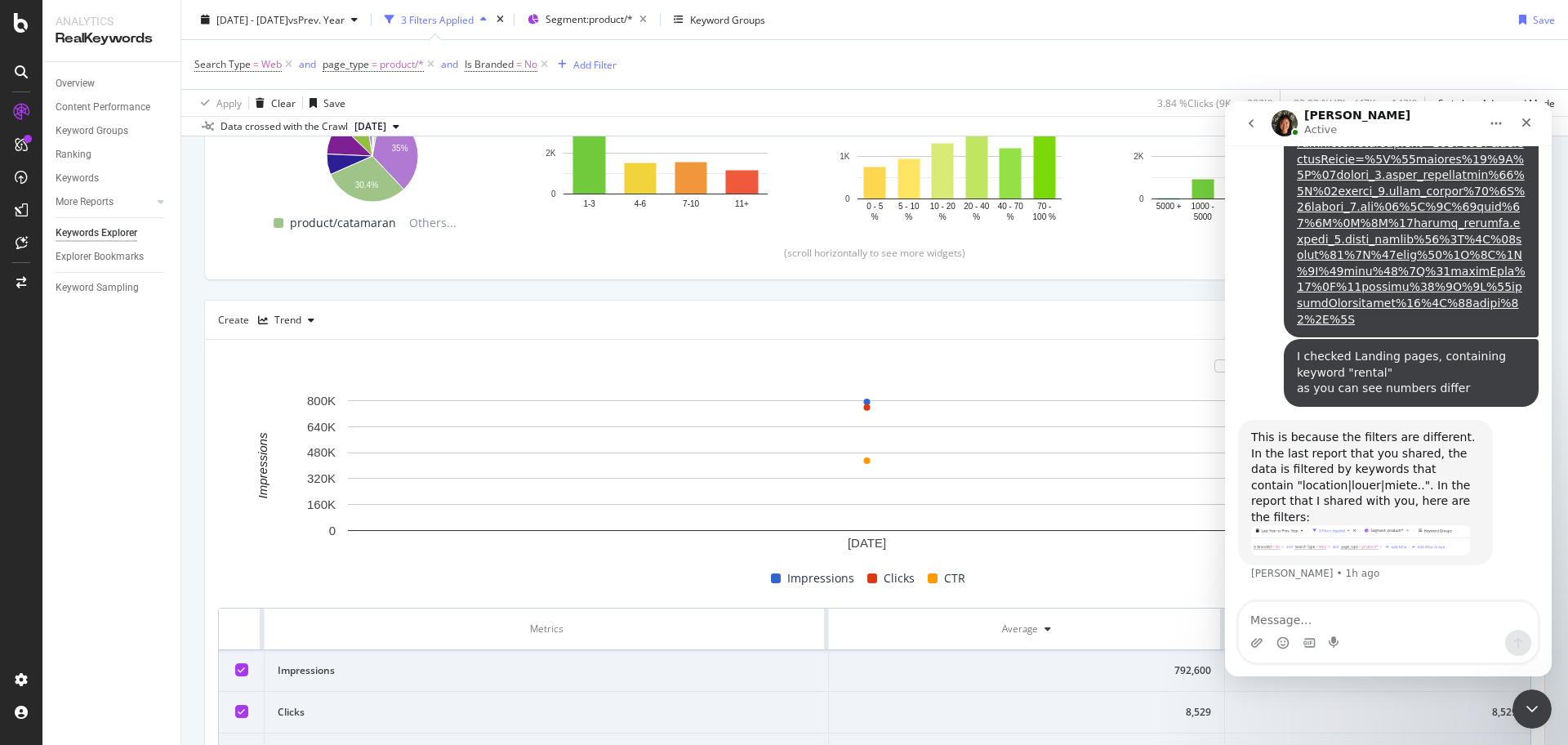
click at [1392, 538] on img "Jenny says…" at bounding box center [1361, 539] width 219 height 30
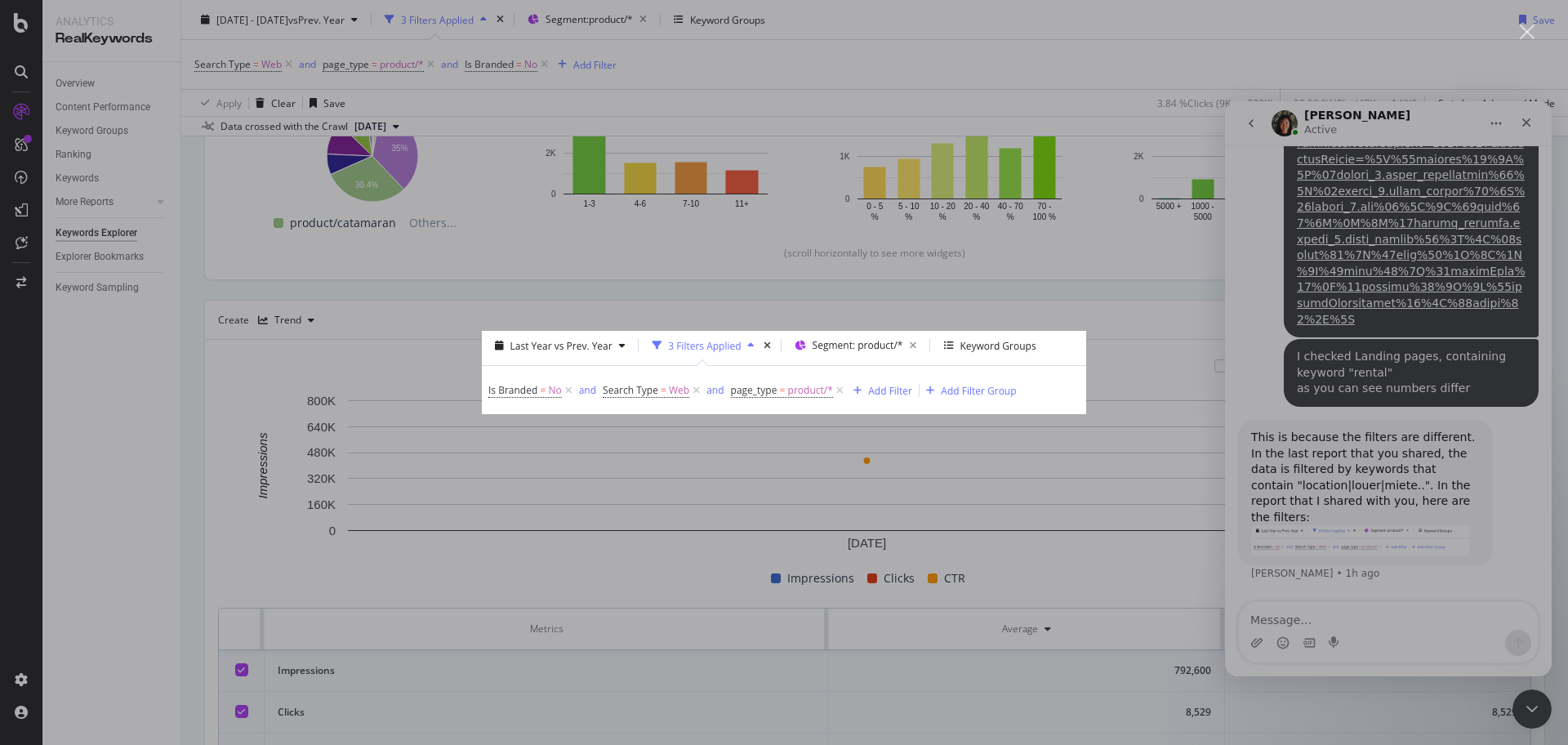
click at [1061, 494] on div "Intercom messenger" at bounding box center [784, 372] width 1568 height 745
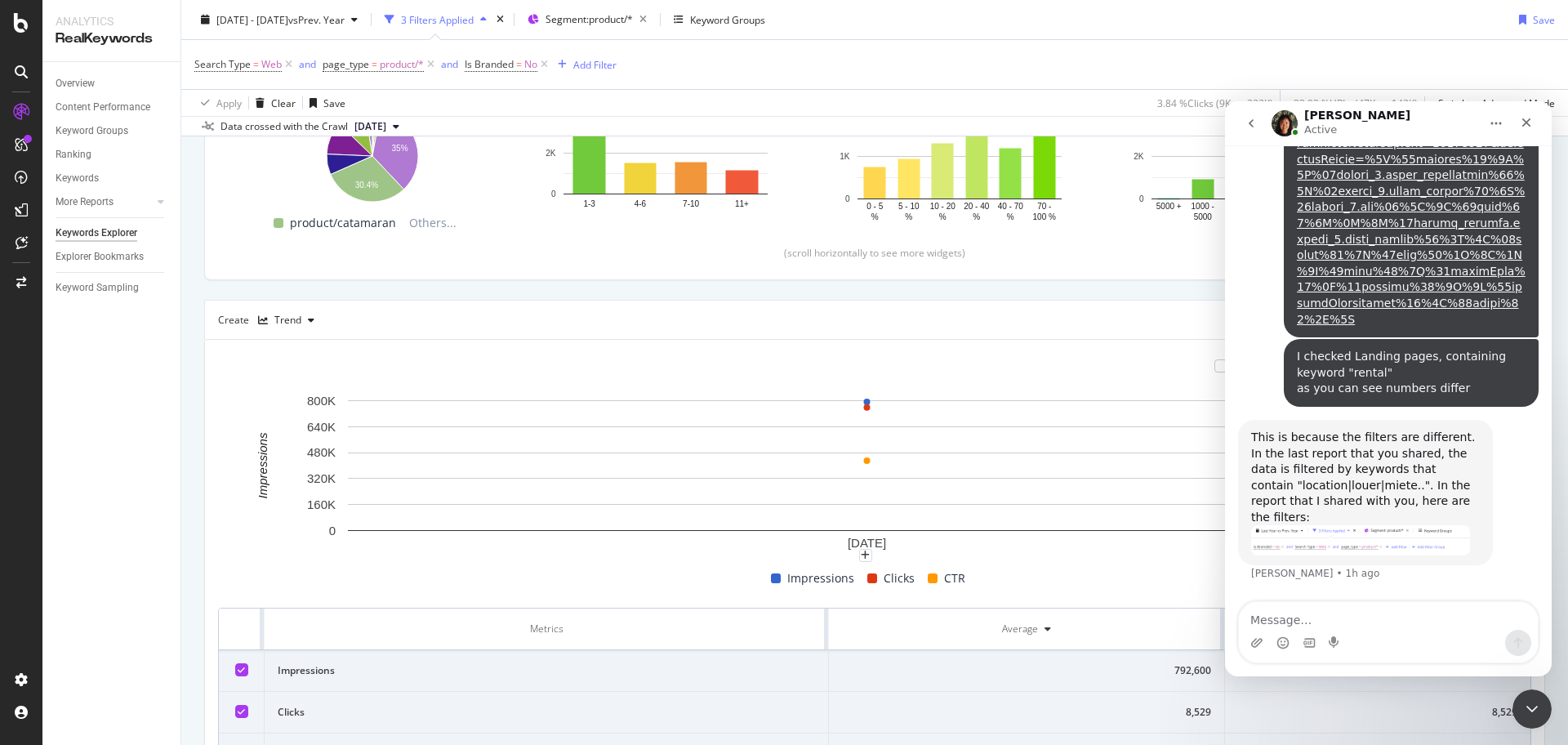
click at [1396, 637] on div "Intercom messenger" at bounding box center [1388, 642] width 299 height 26
click at [1369, 619] on textarea "Message…" at bounding box center [1388, 616] width 299 height 28
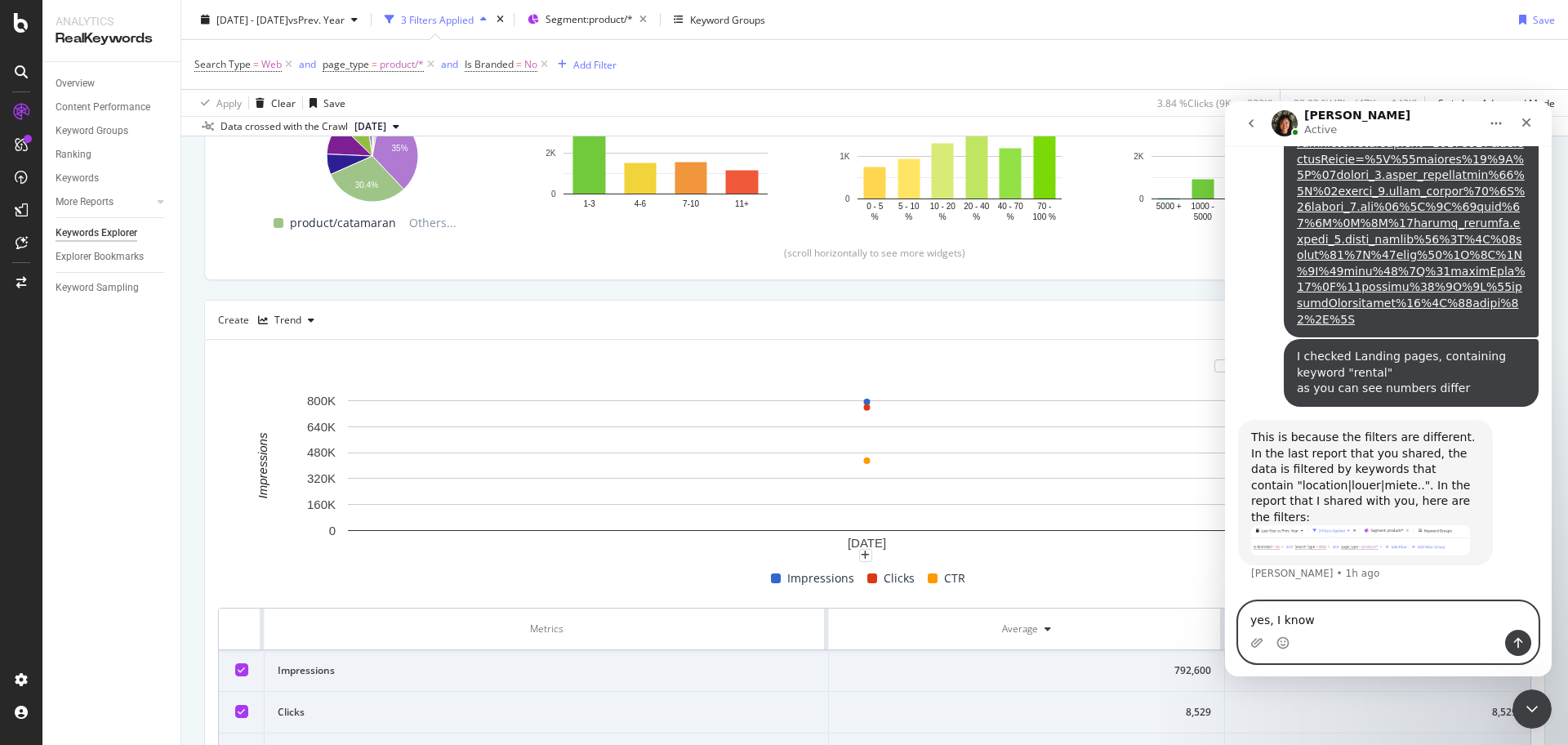
type textarea "yes, I know"
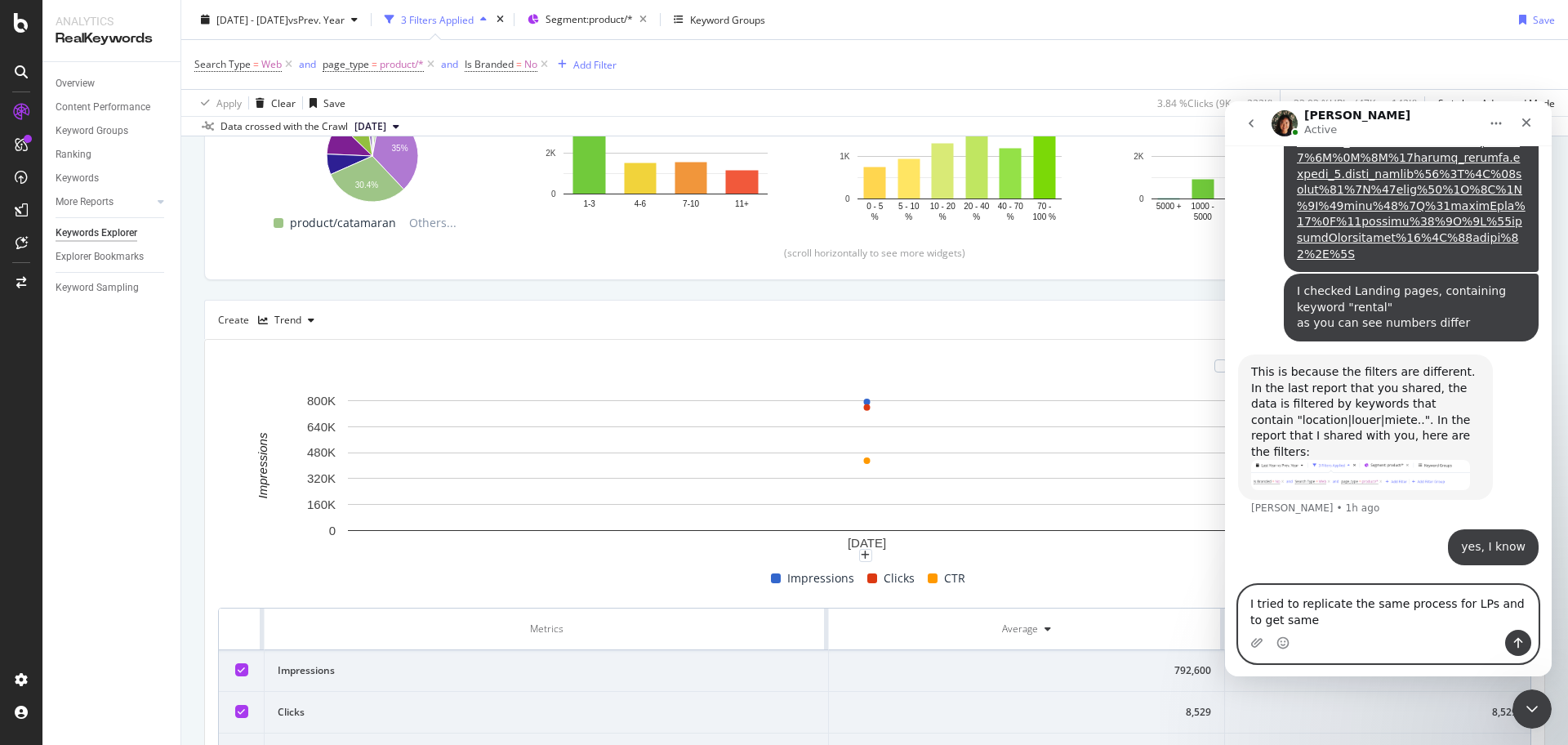
scroll to position [3962, 0]
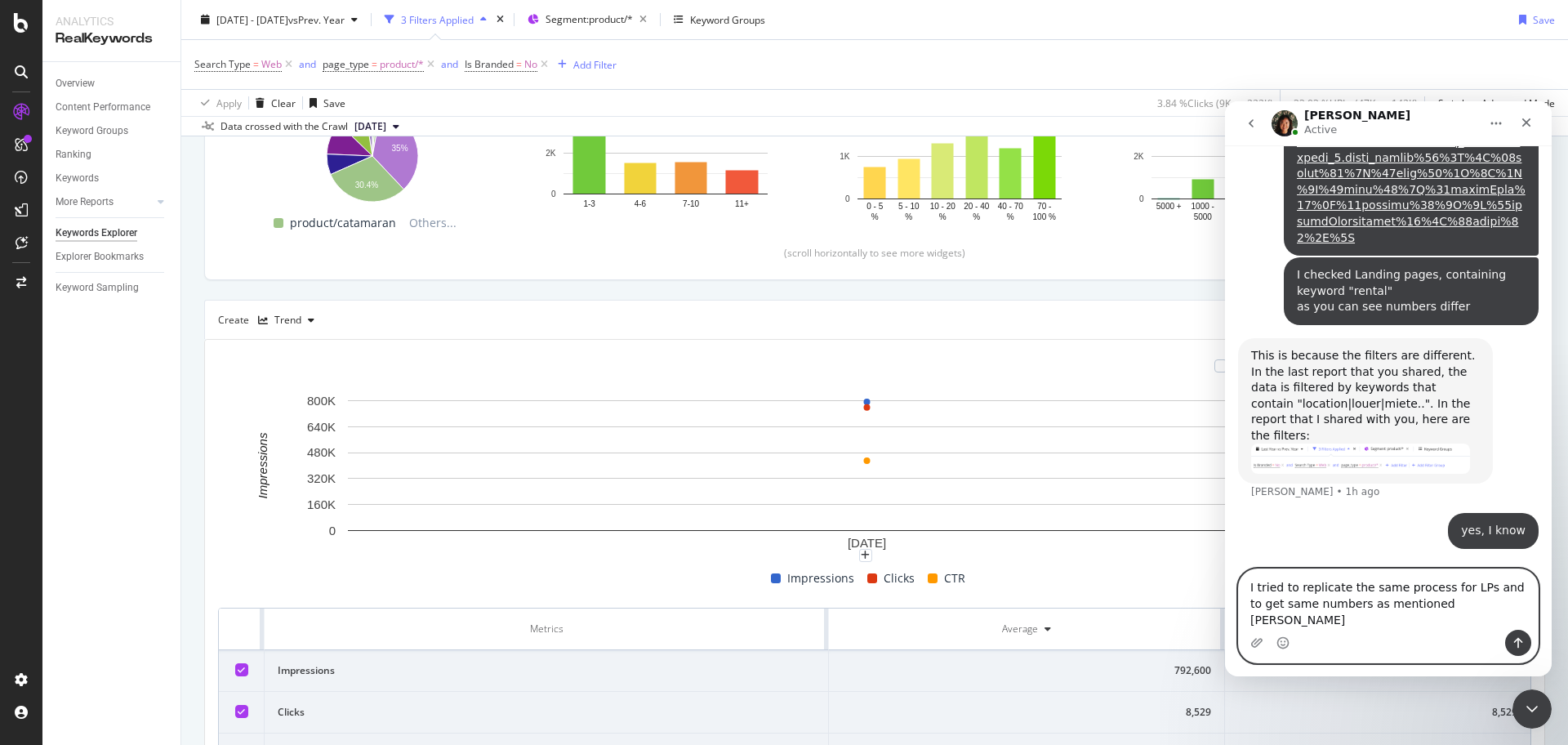
type textarea "I tried to replicate the same process for LPs and to get same numbers as mentio…"
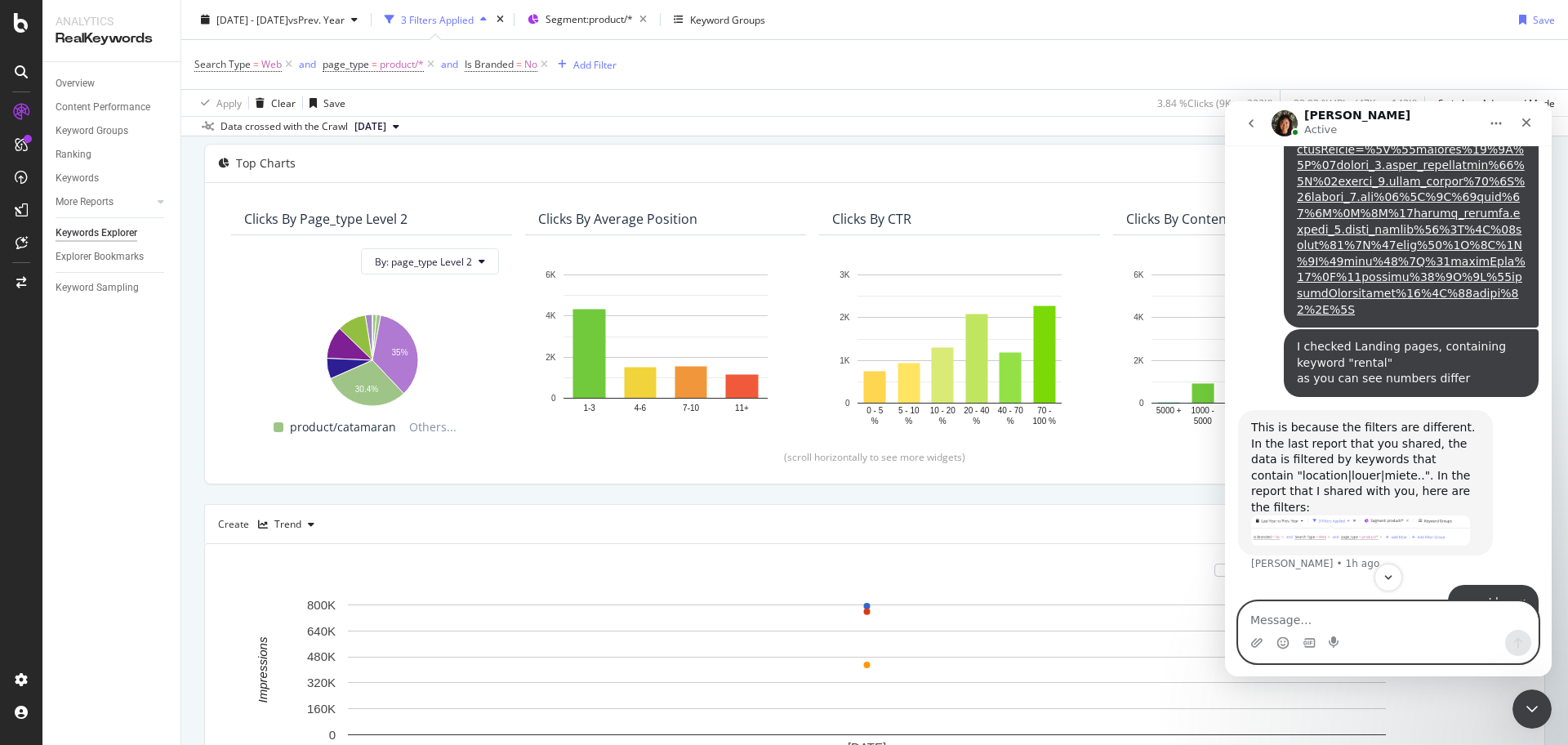
scroll to position [2586, 0]
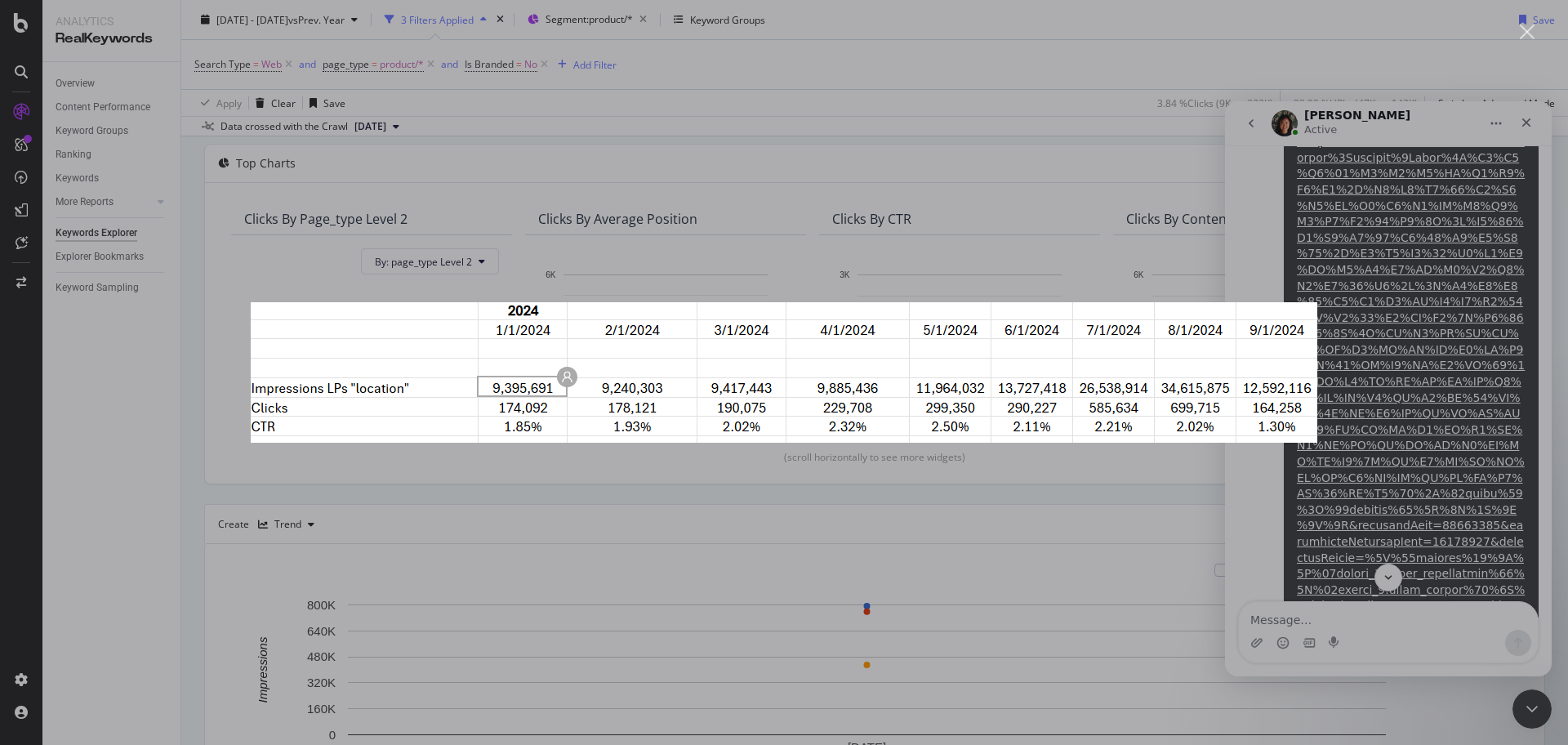
scroll to position [0, 0]
click at [1387, 227] on div "Intercom messenger" at bounding box center [784, 372] width 1568 height 745
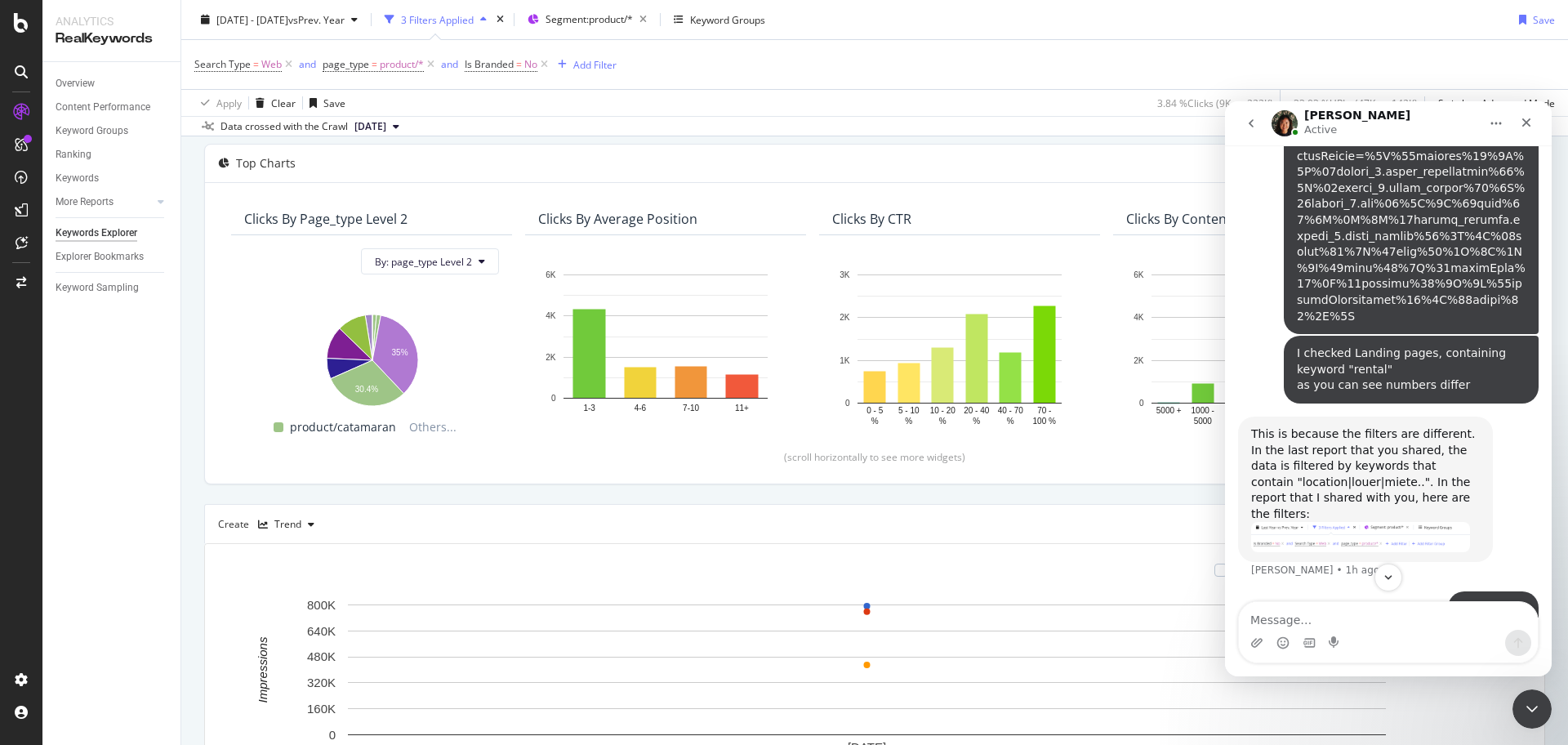
scroll to position [2893, 0]
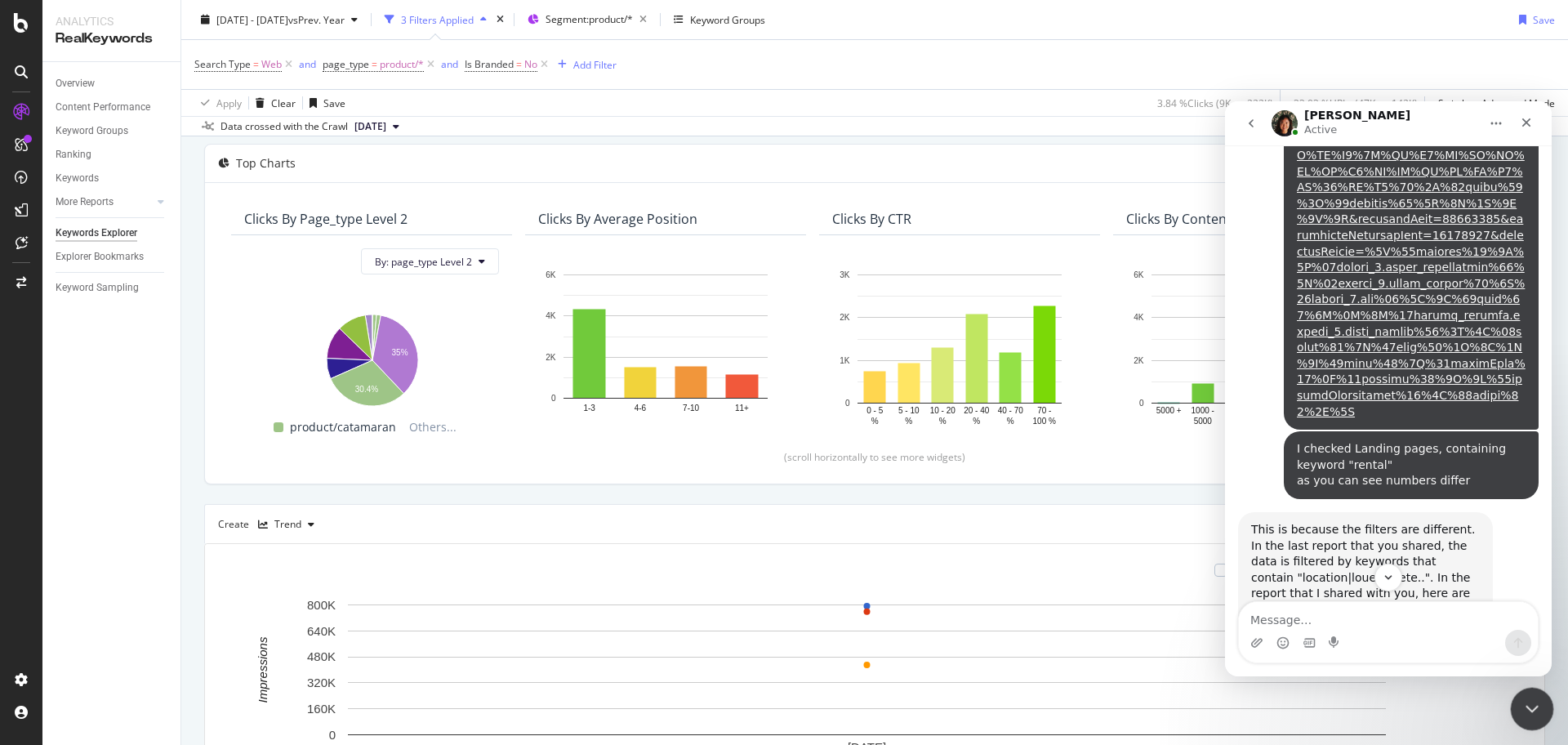
click at [1523, 710] on icon "Close Intercom Messenger" at bounding box center [1530, 707] width 20 height 20
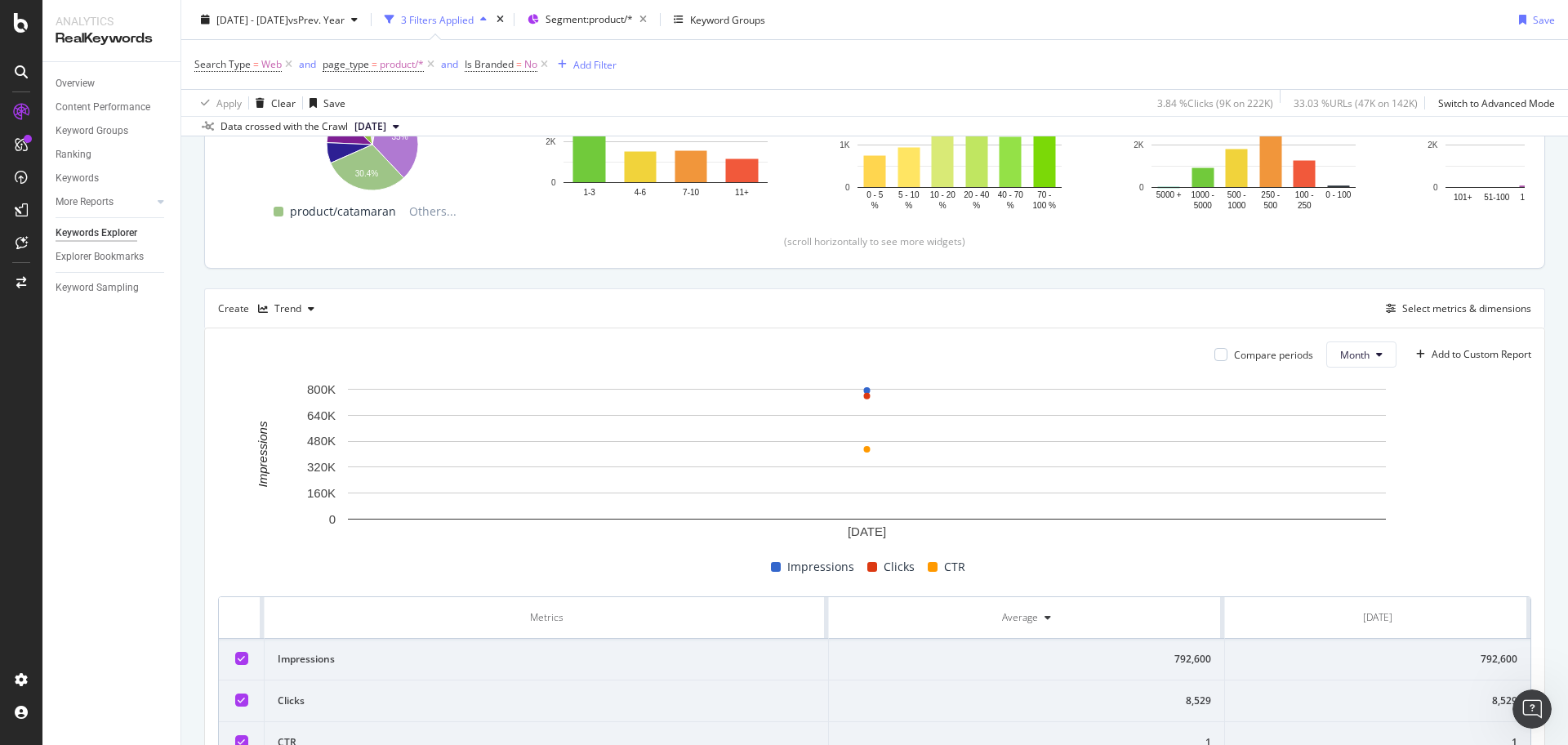
scroll to position [388, 0]
